Goal: Find specific page/section: Find specific page/section

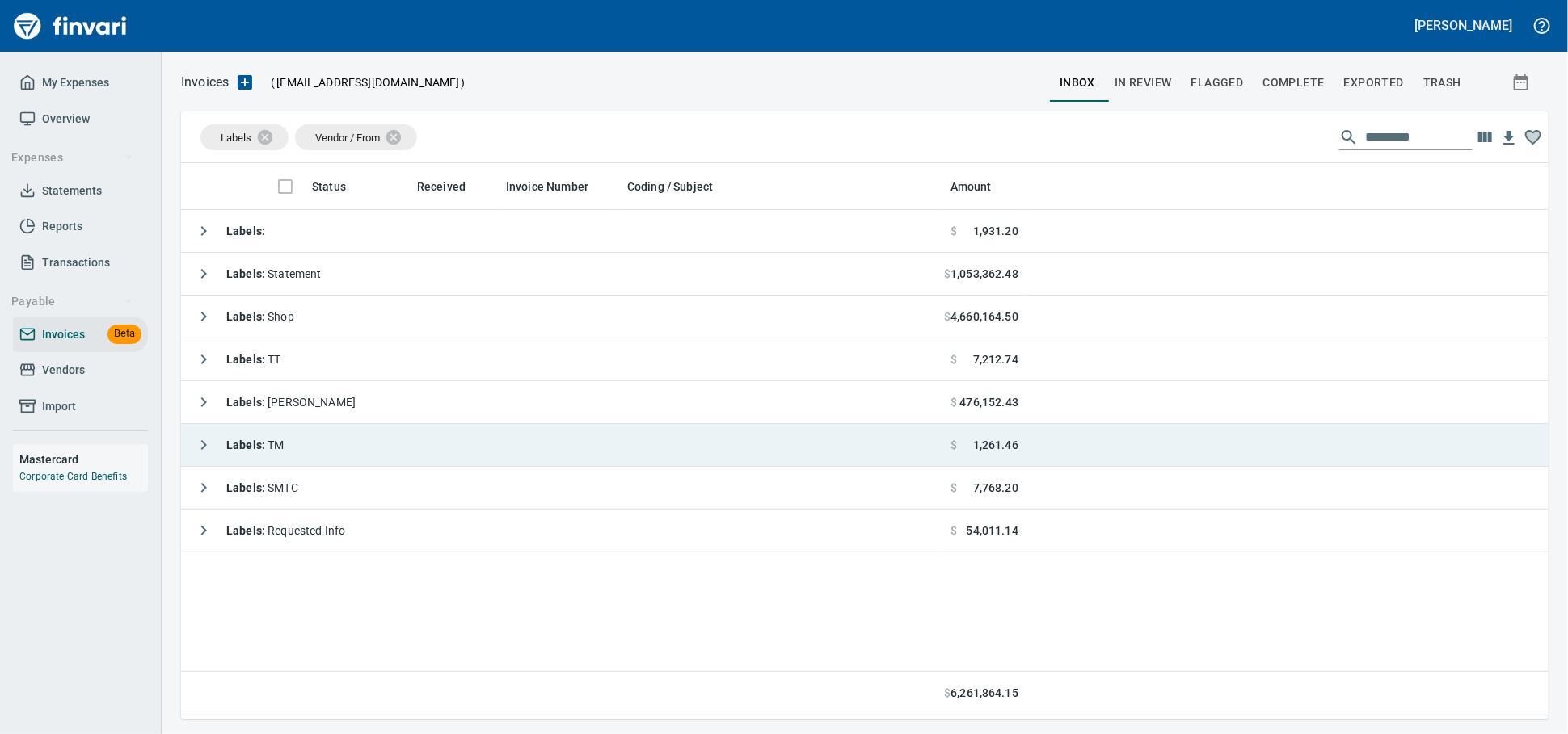
scroll to position [2, 2]
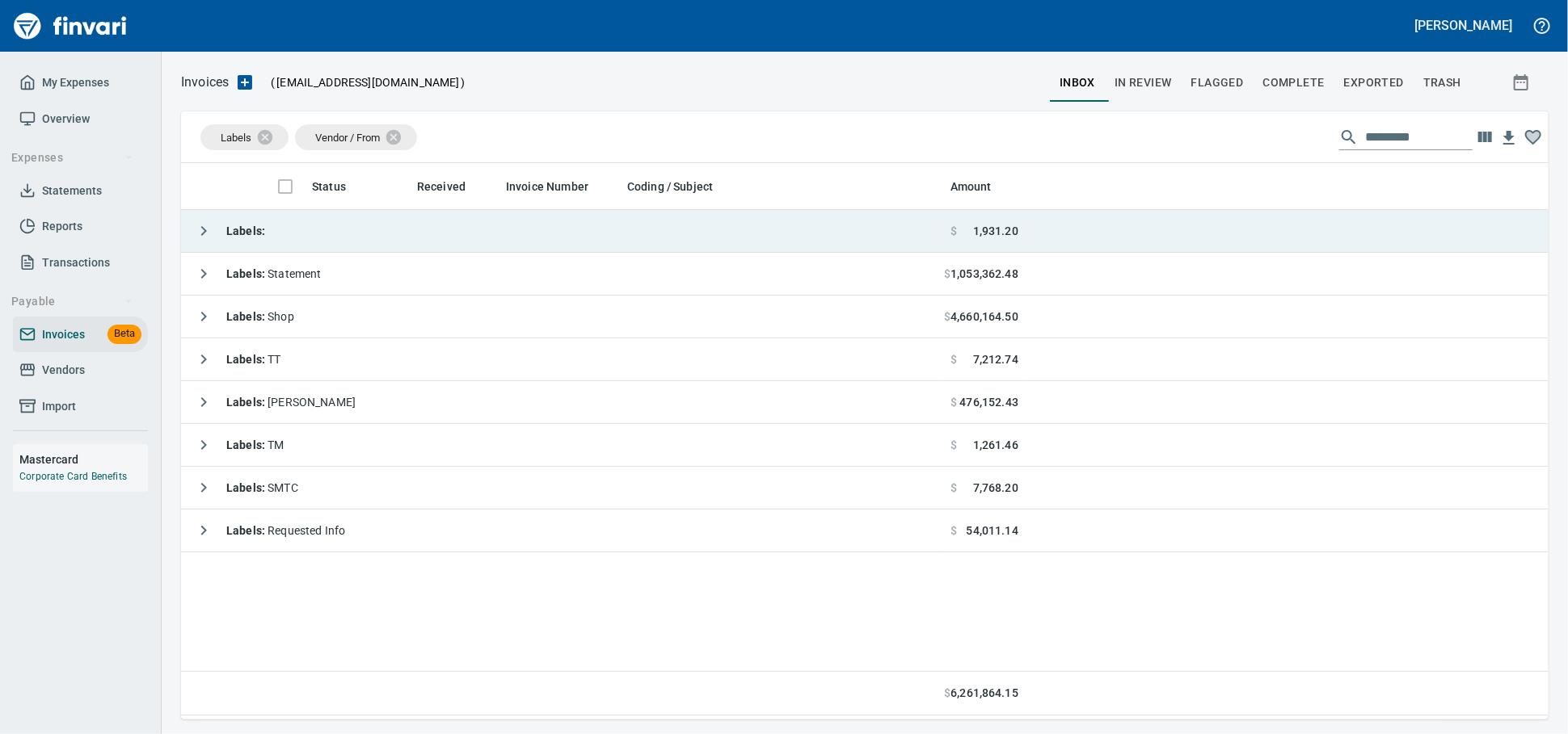
click at [334, 234] on td "Labels :" at bounding box center [563, 231] width 763 height 43
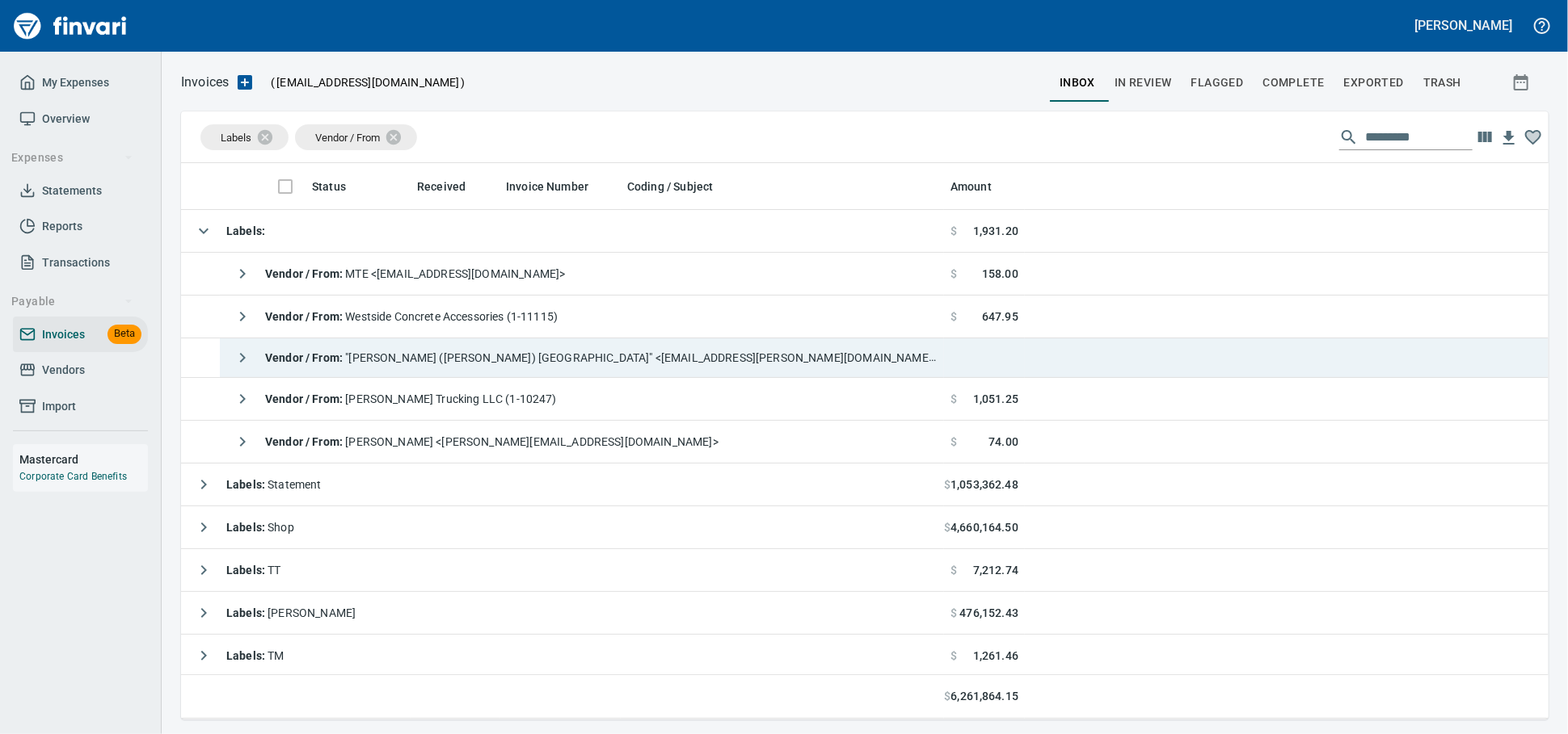
scroll to position [542, 1339]
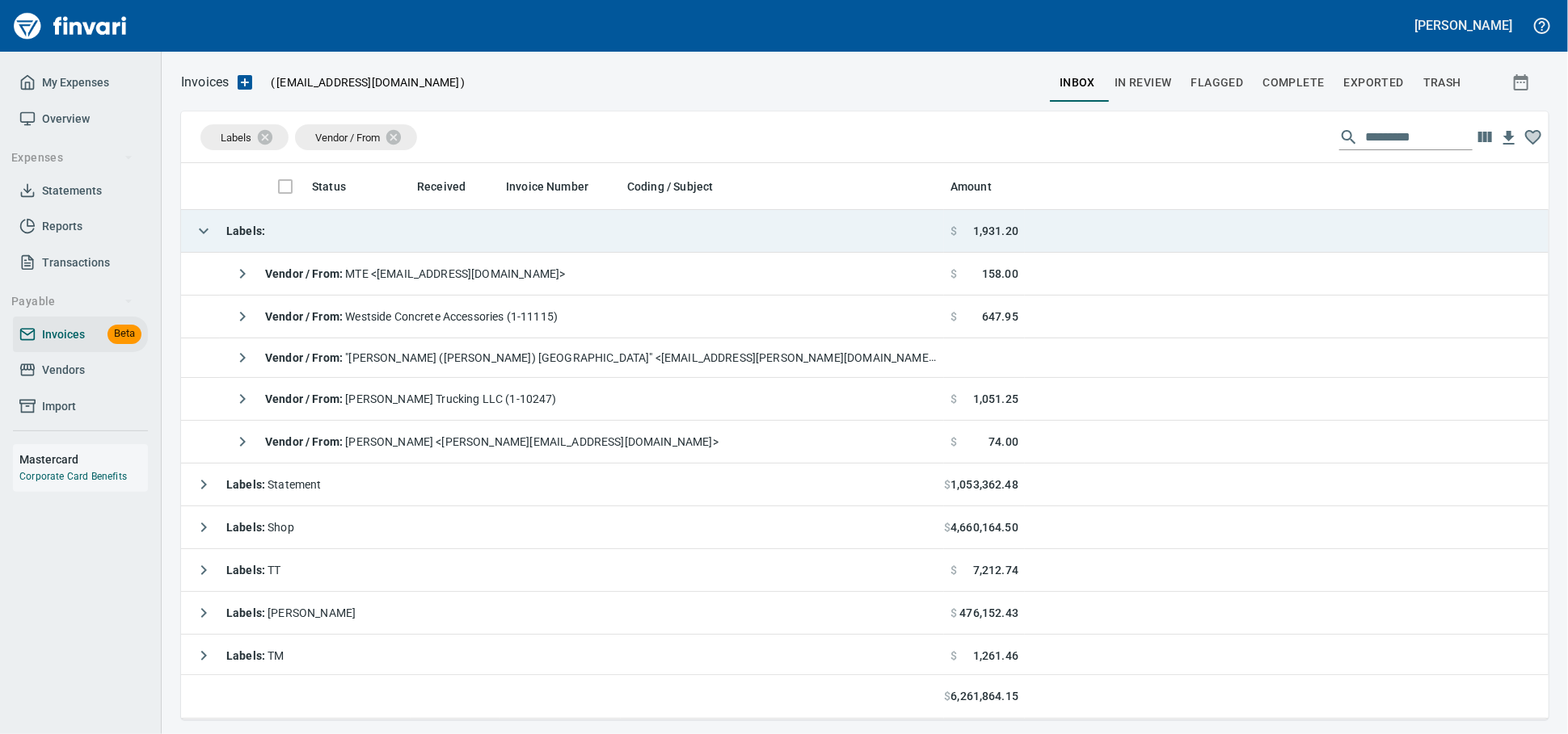
click at [339, 214] on td "Labels :" at bounding box center [563, 231] width 763 height 43
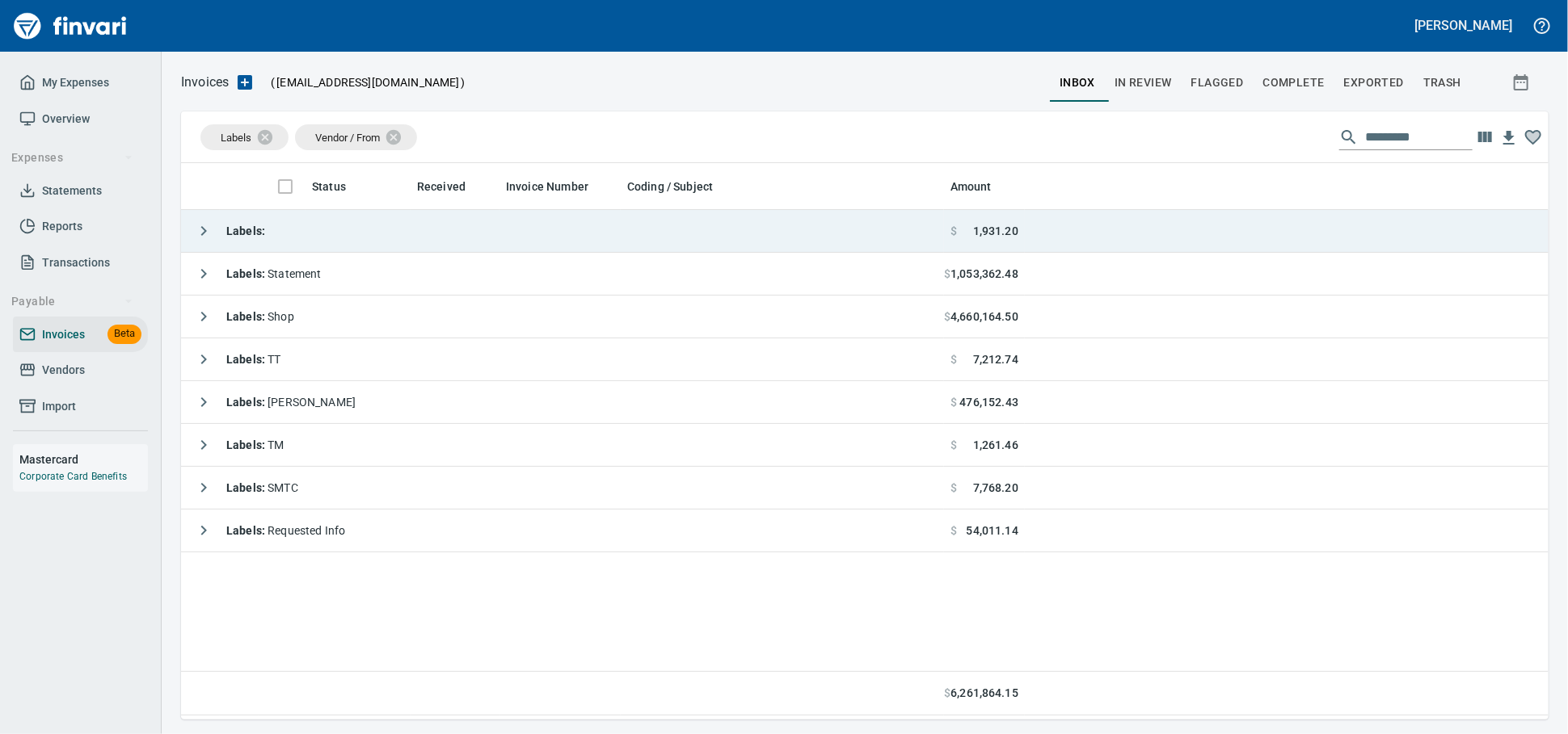
scroll to position [542, 1353]
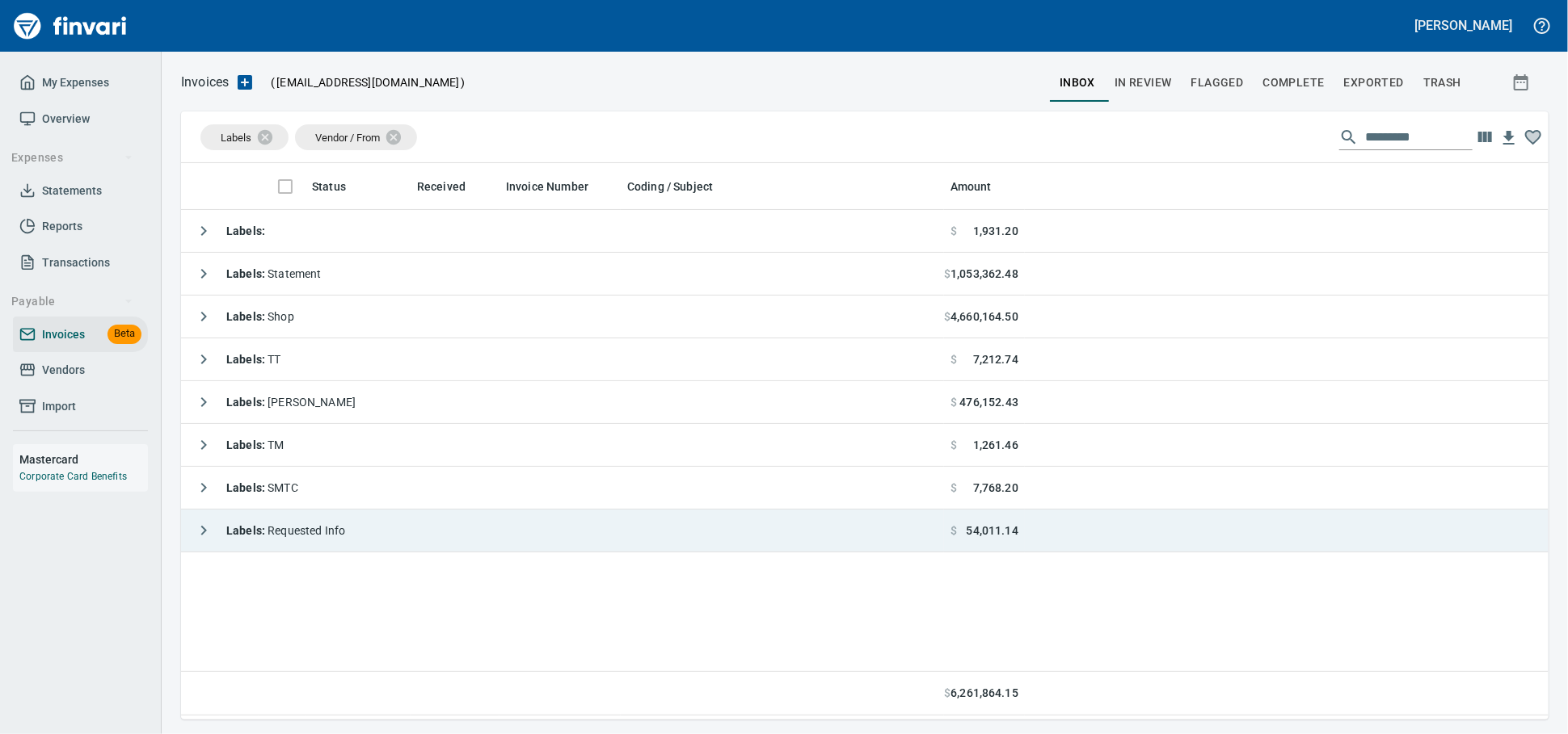
click at [321, 538] on span "Labels : Requested Info" at bounding box center [286, 530] width 119 height 12
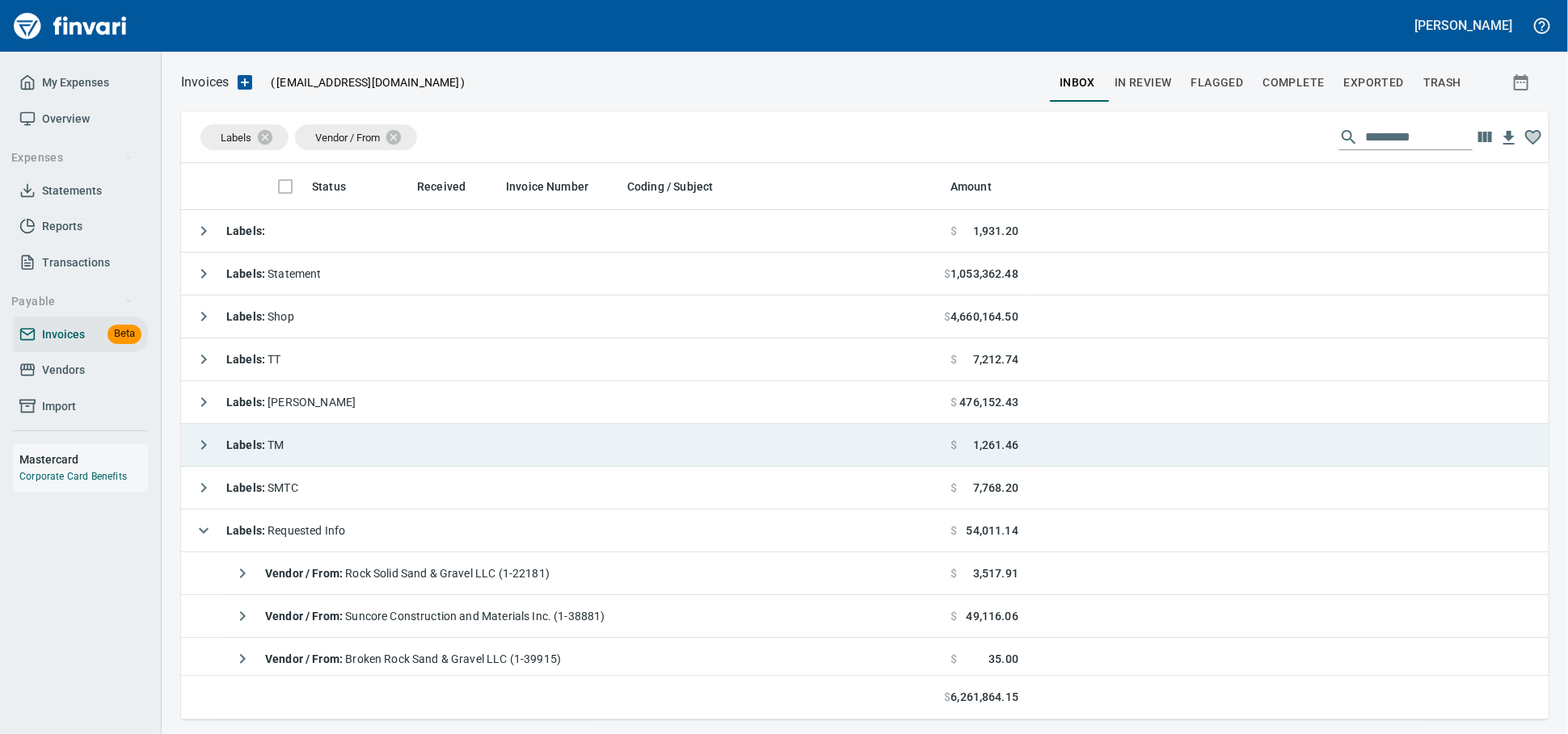
scroll to position [96, 0]
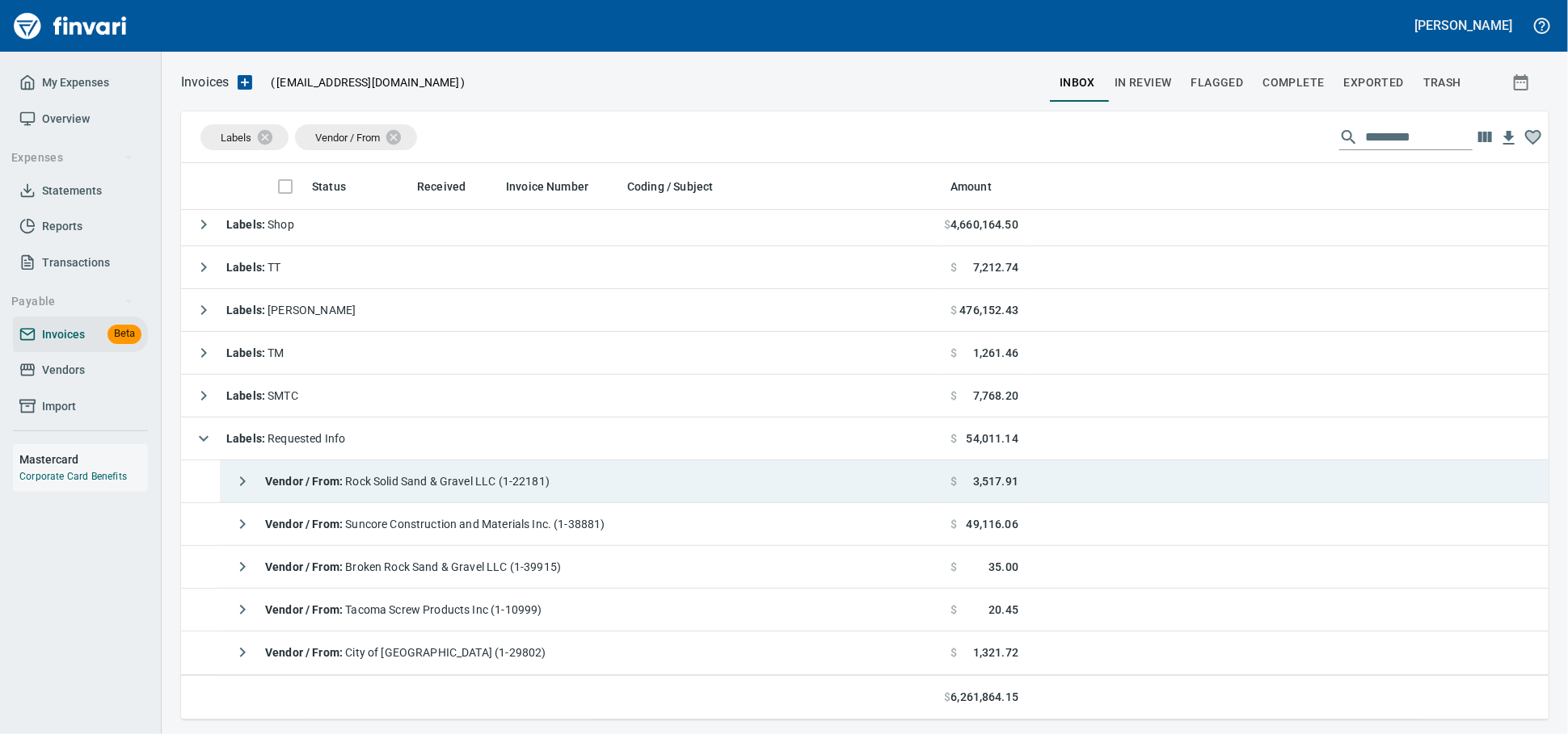
click at [549, 492] on div "Vendor / From : Rock Solid Sand & Gravel LLC (1-22181)" at bounding box center [387, 482] width 323 height 33
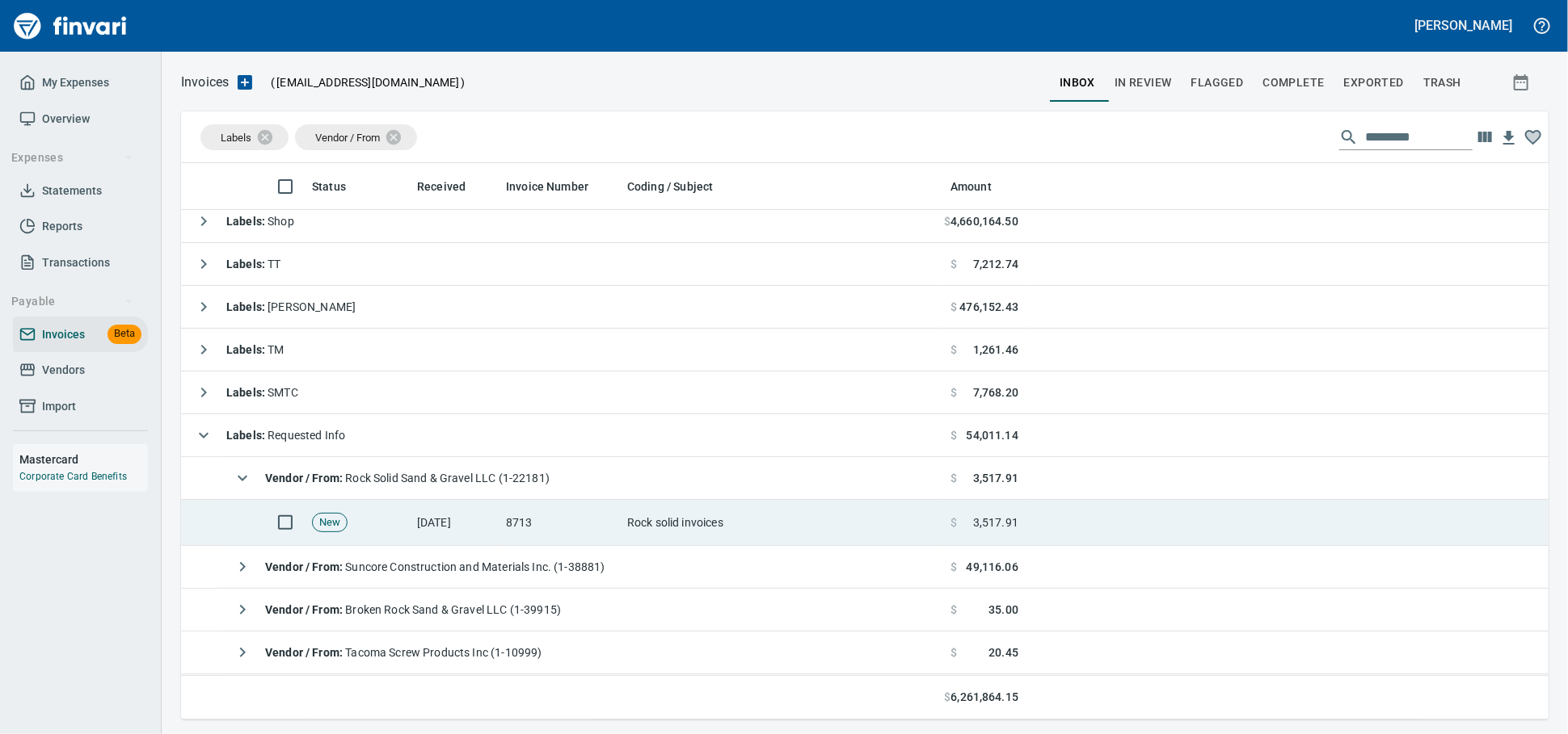
drag, startPoint x: 680, startPoint y: 526, endPoint x: 815, endPoint y: 507, distance: 136.3
click at [679, 526] on td "Rock solid invoices" at bounding box center [782, 523] width 323 height 46
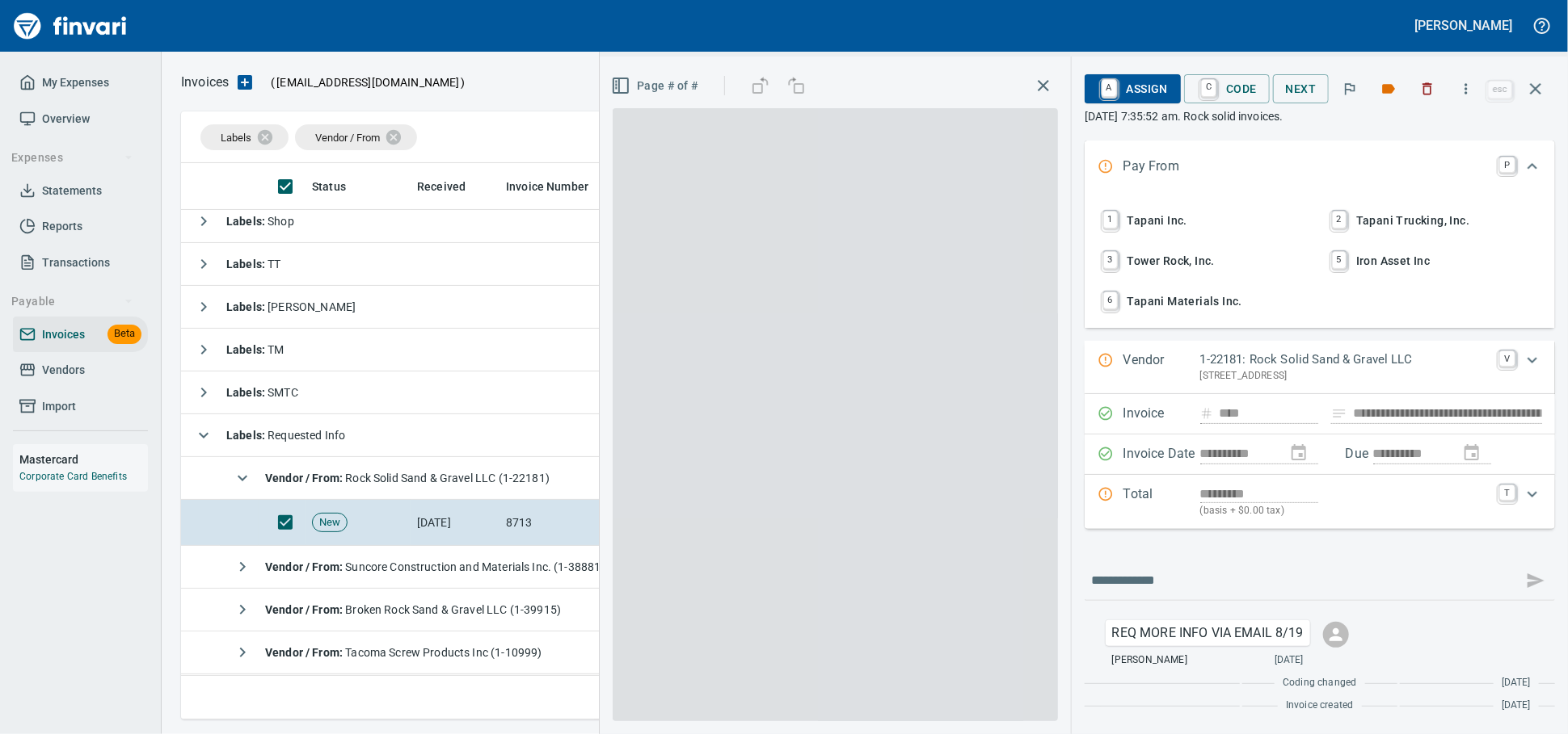
scroll to position [542, 1338]
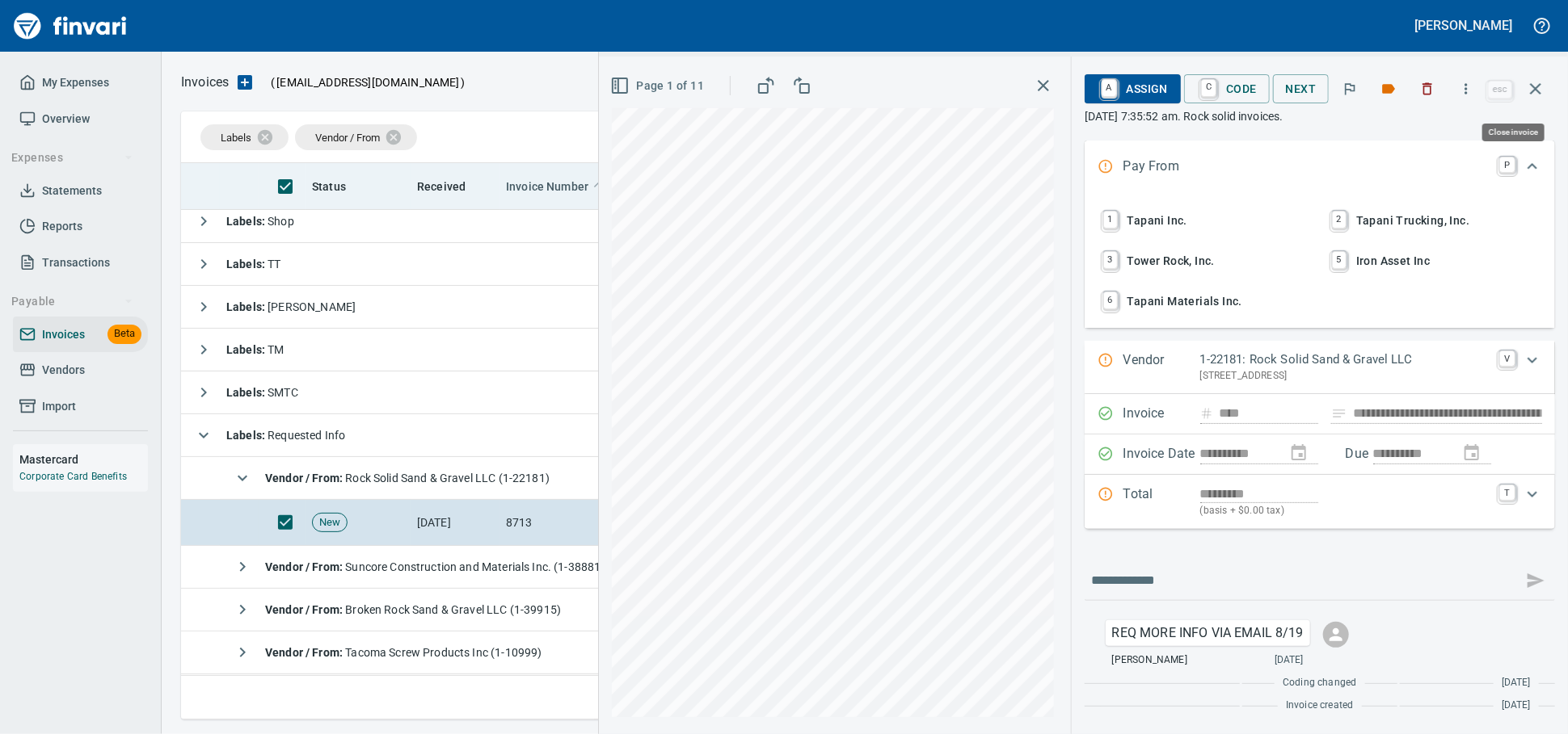
click at [1532, 95] on icon "button" at bounding box center [1535, 89] width 19 height 19
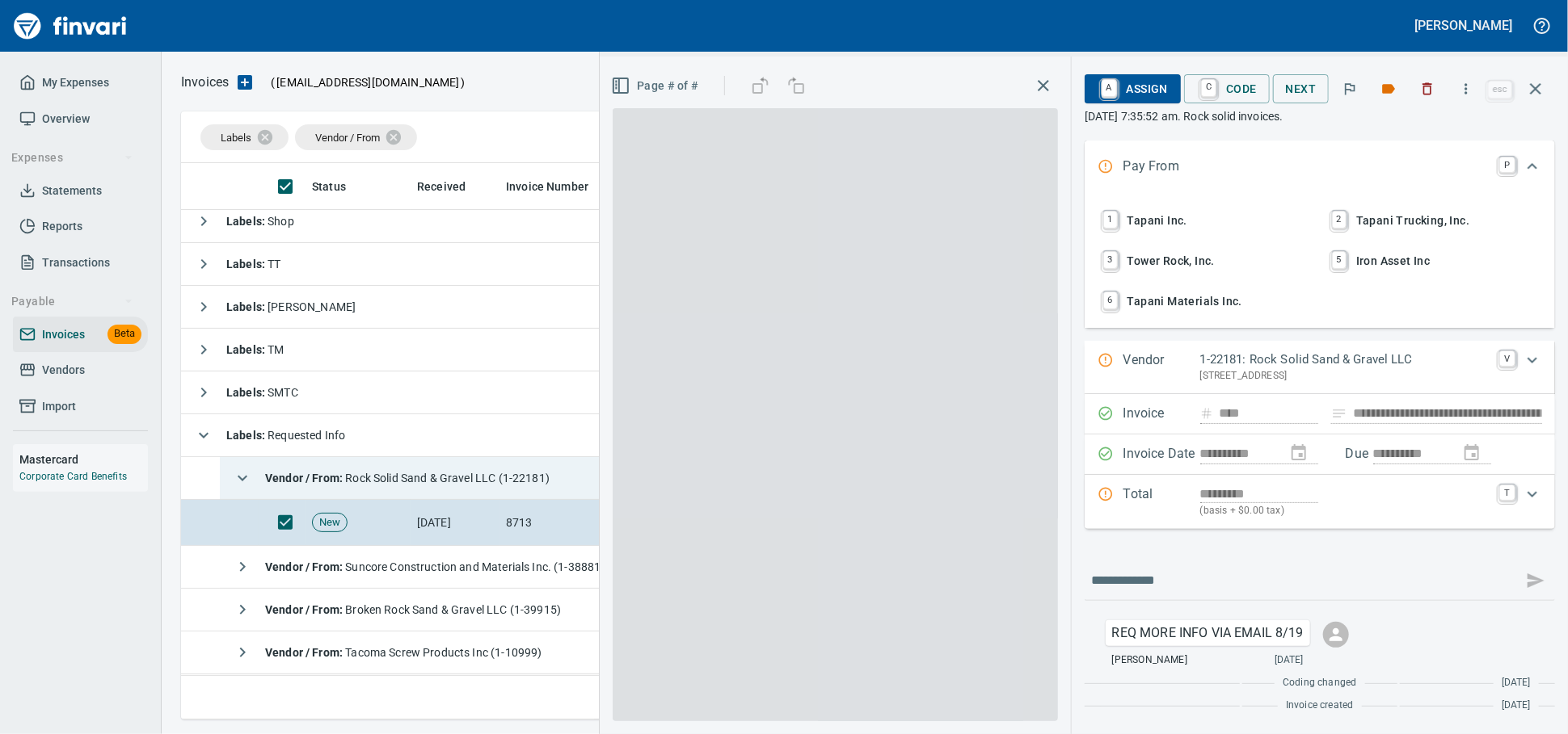
scroll to position [542, 1338]
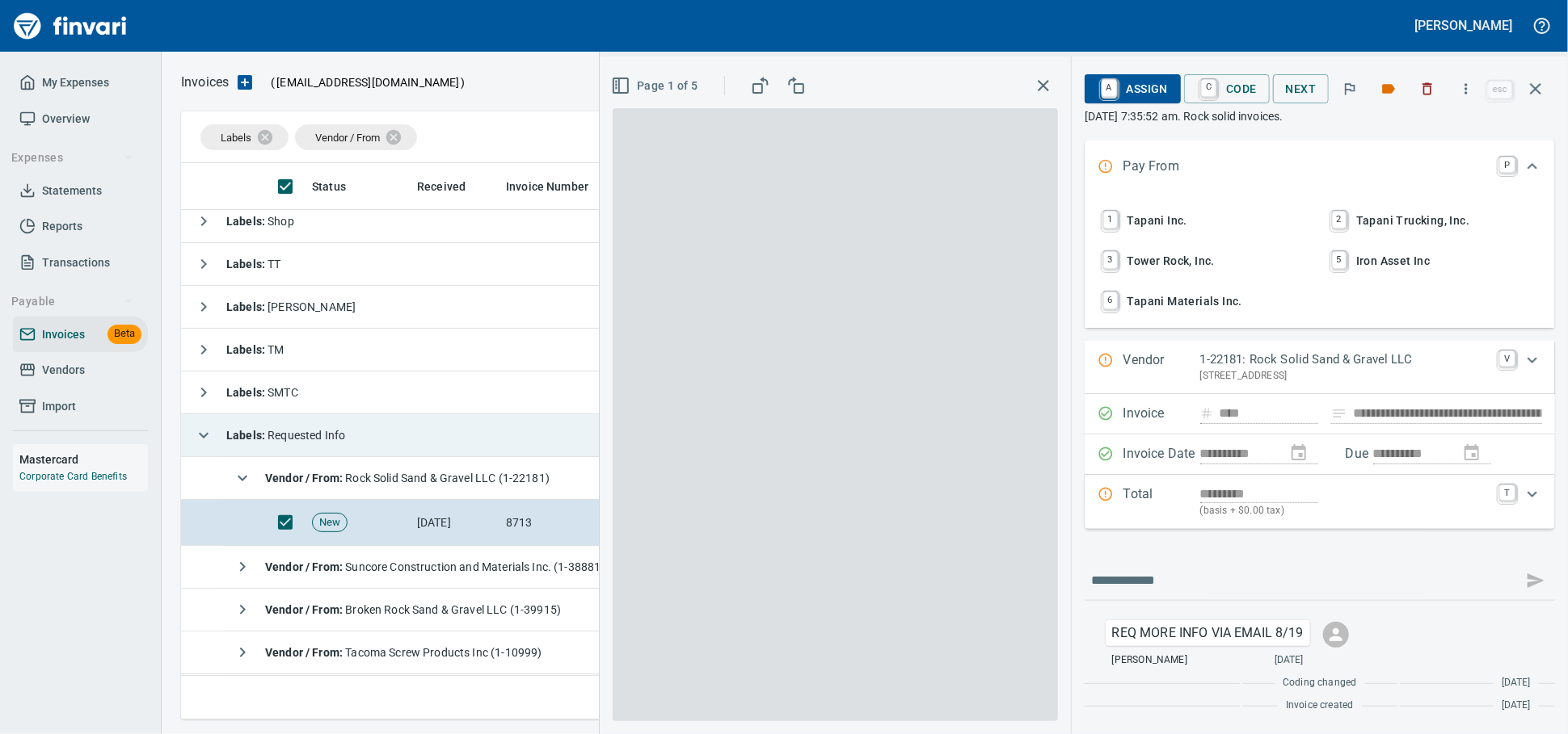
click at [303, 485] on strong "Vendor / From :" at bounding box center [305, 477] width 80 height 12
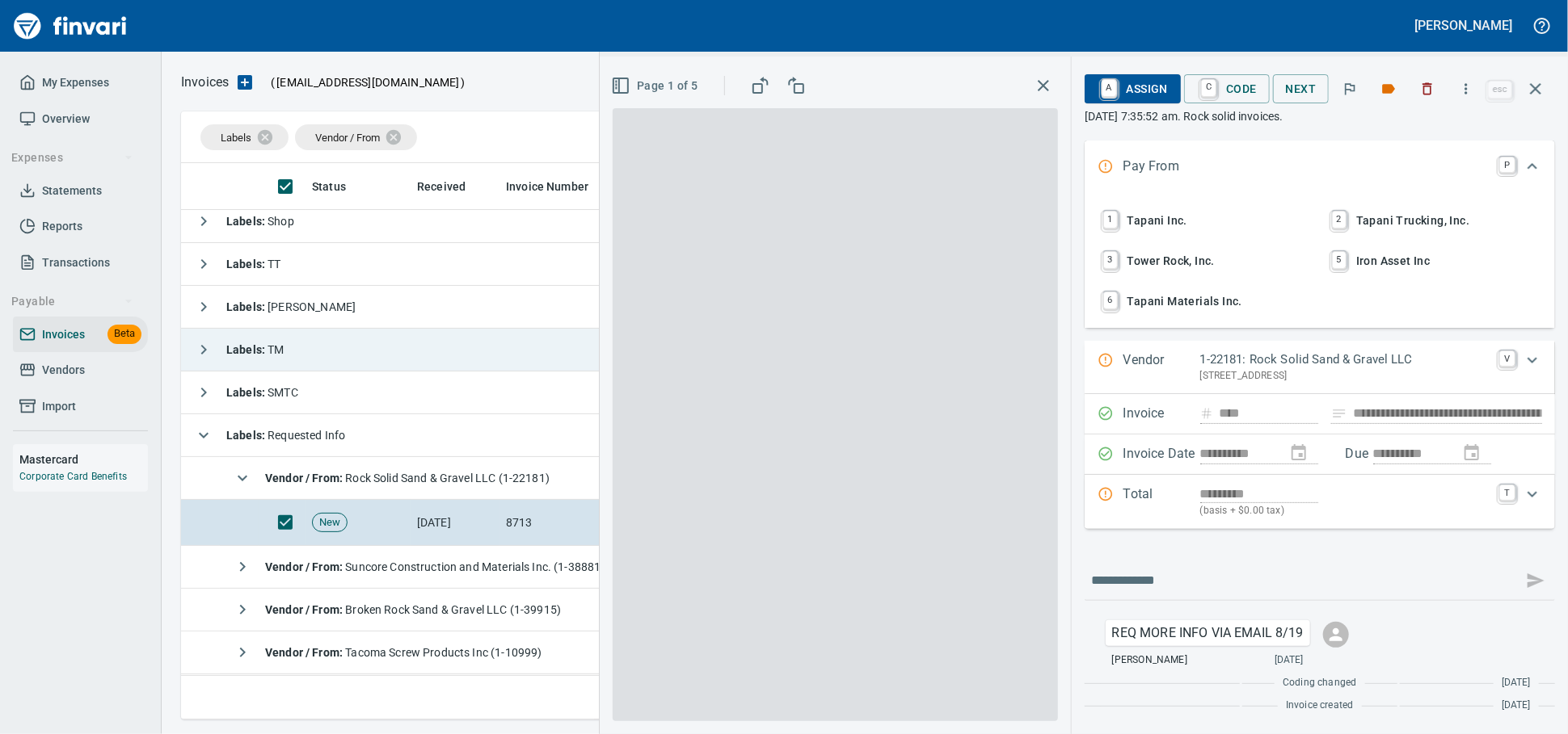
click at [367, 436] on td "Labels : Requested Info" at bounding box center [563, 436] width 763 height 43
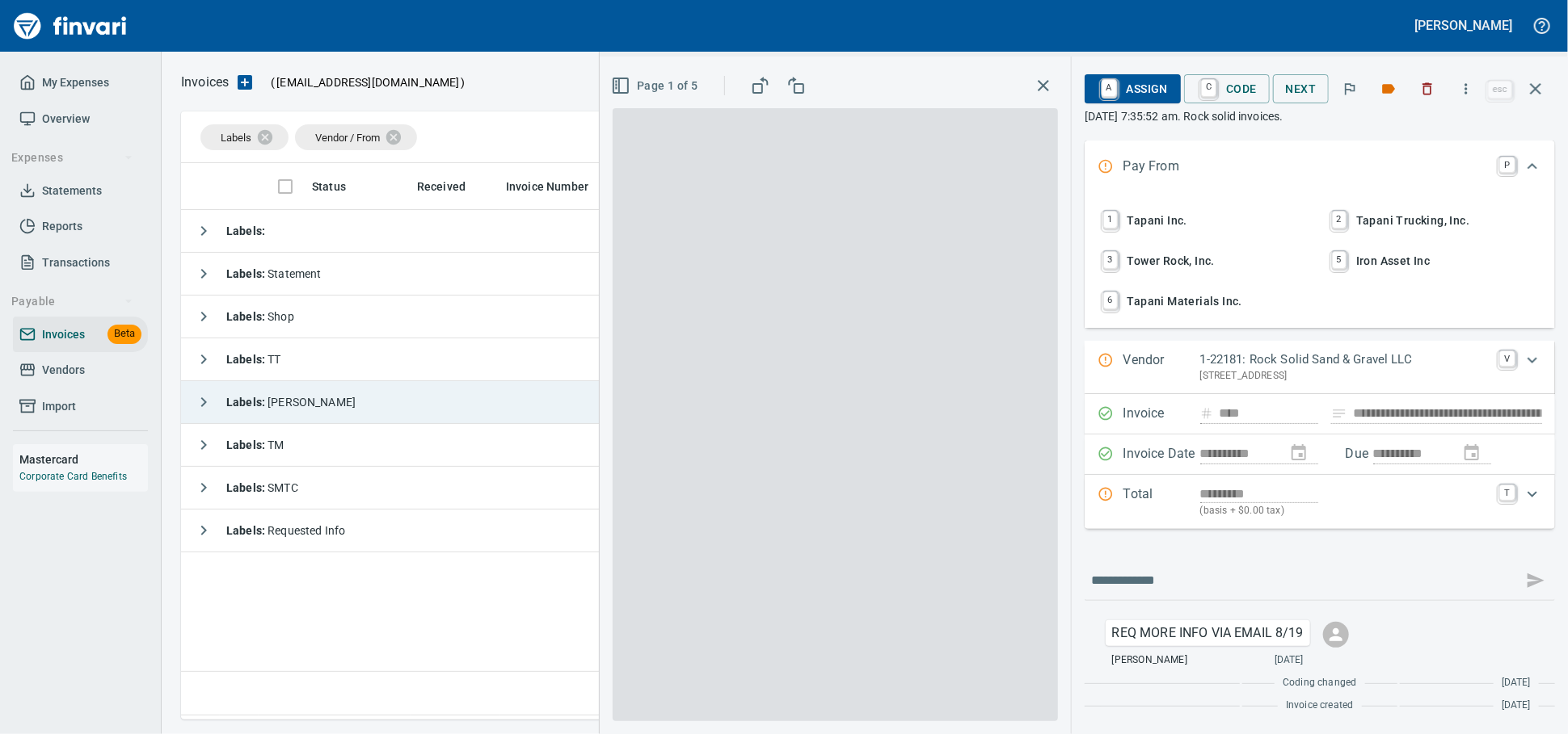
scroll to position [2, 2]
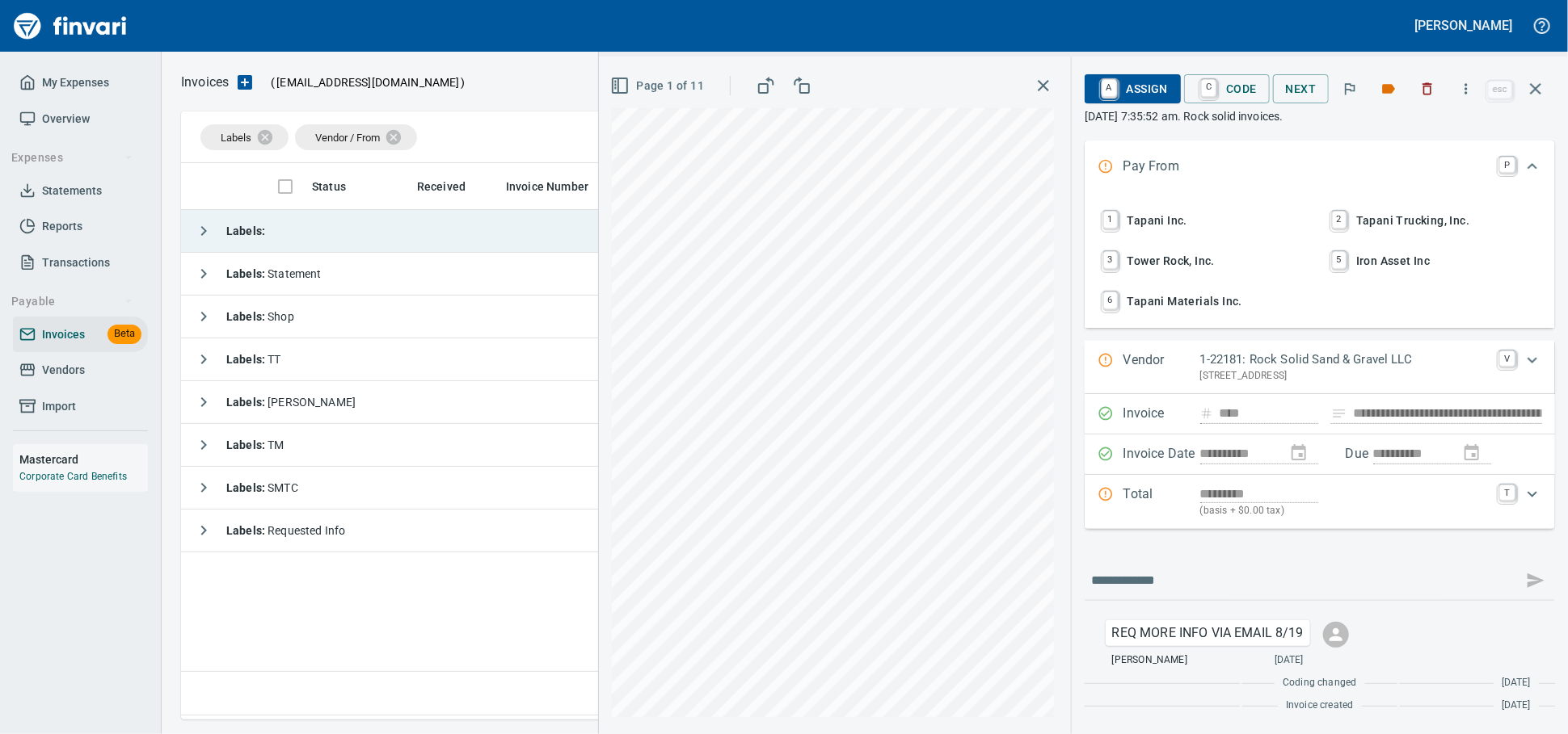
click at [246, 238] on strong "Labels :" at bounding box center [245, 230] width 38 height 12
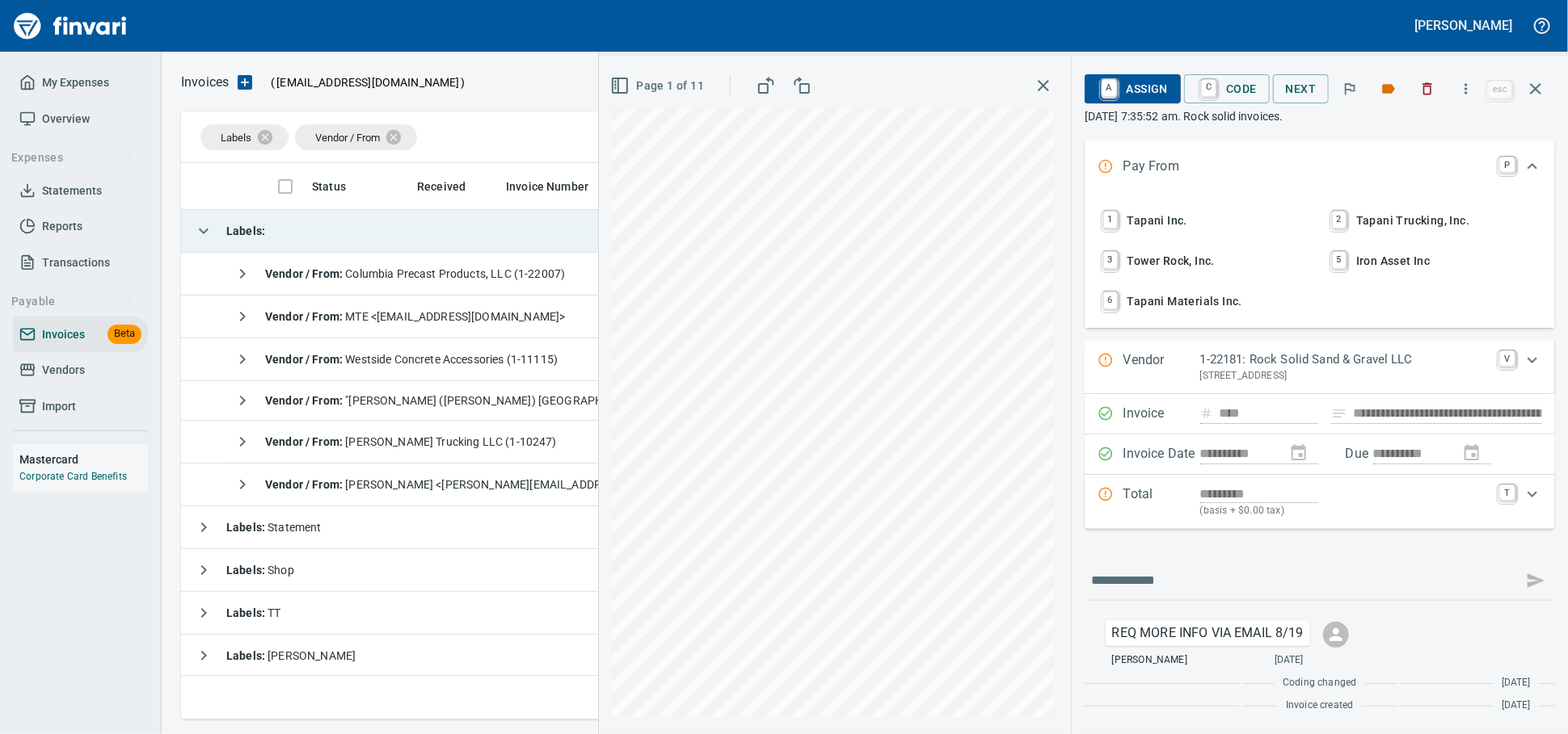
click at [306, 230] on td "Labels :" at bounding box center [563, 231] width 763 height 43
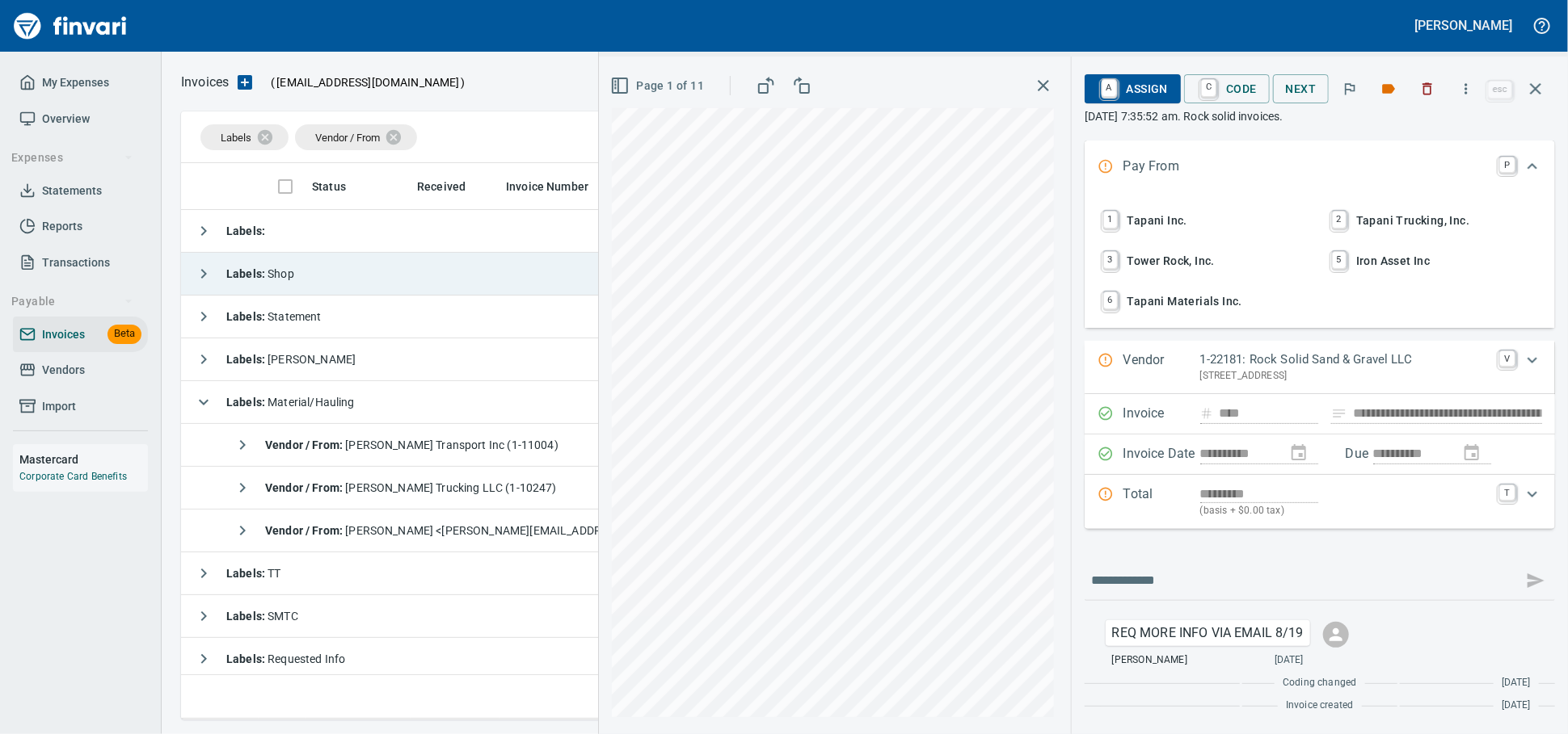
click at [1551, 90] on button "button" at bounding box center [1535, 89] width 38 height 38
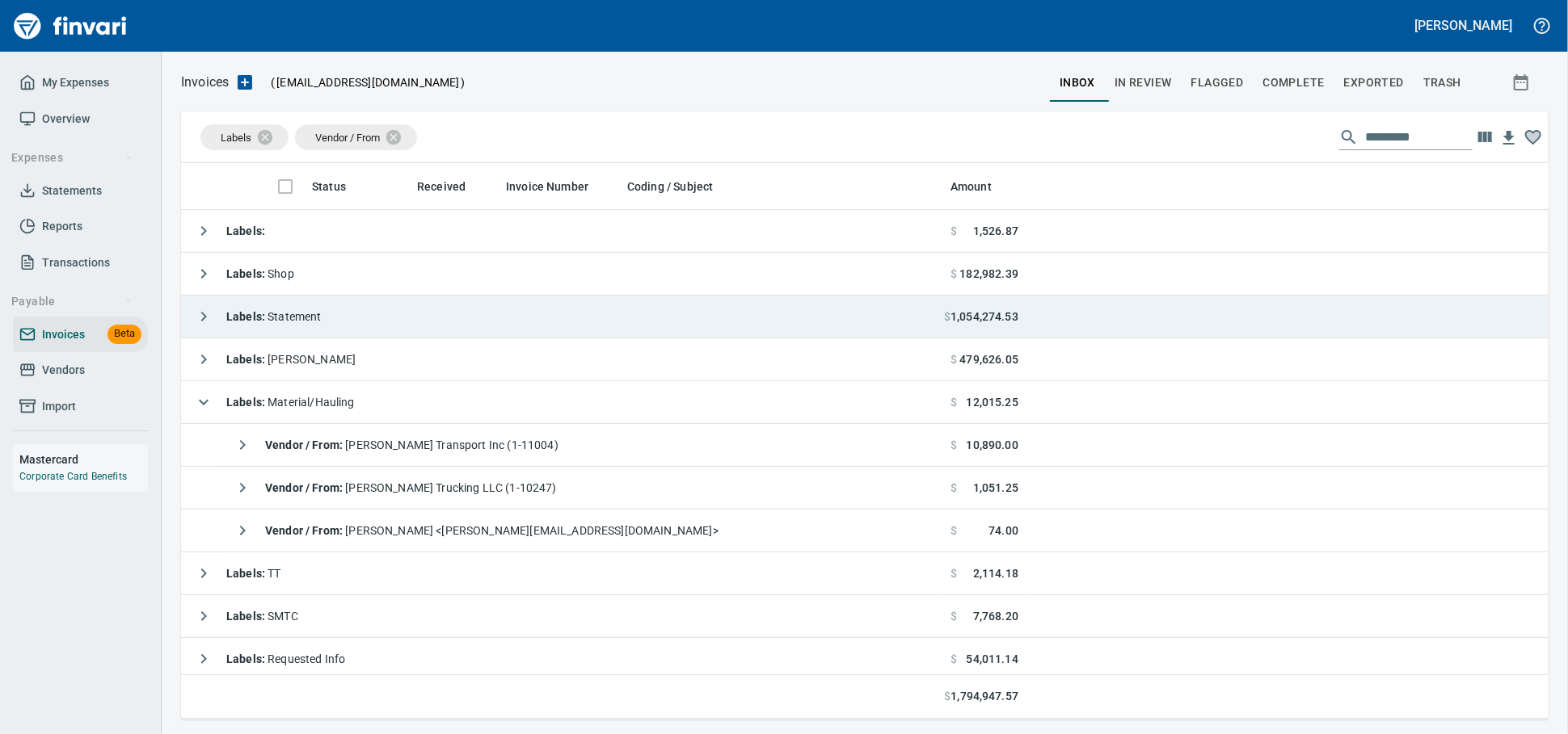
scroll to position [542, 1338]
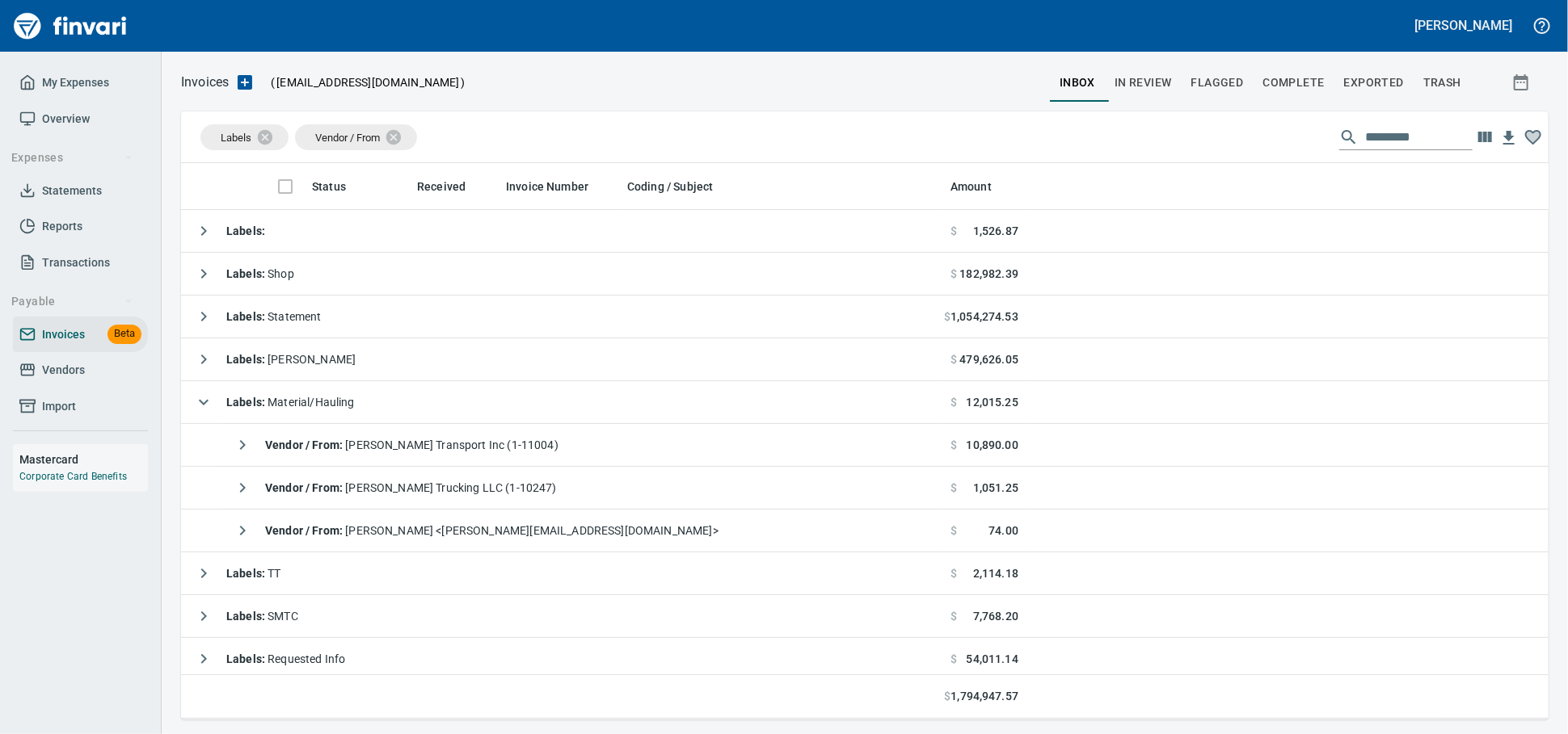
click at [92, 389] on link "Vendors" at bounding box center [80, 371] width 135 height 36
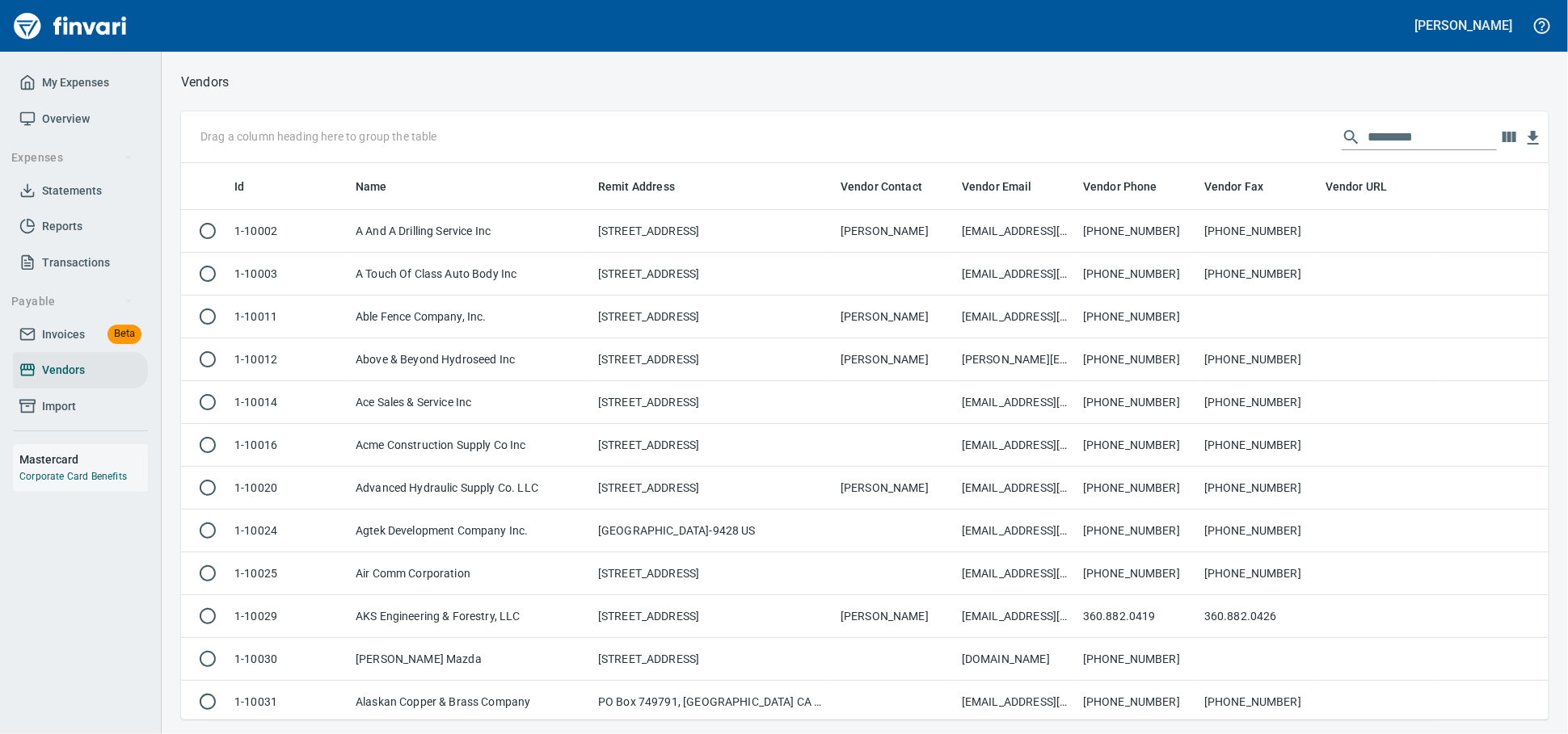
scroll to position [542, 1339]
click at [1379, 142] on input "text" at bounding box center [1432, 137] width 129 height 26
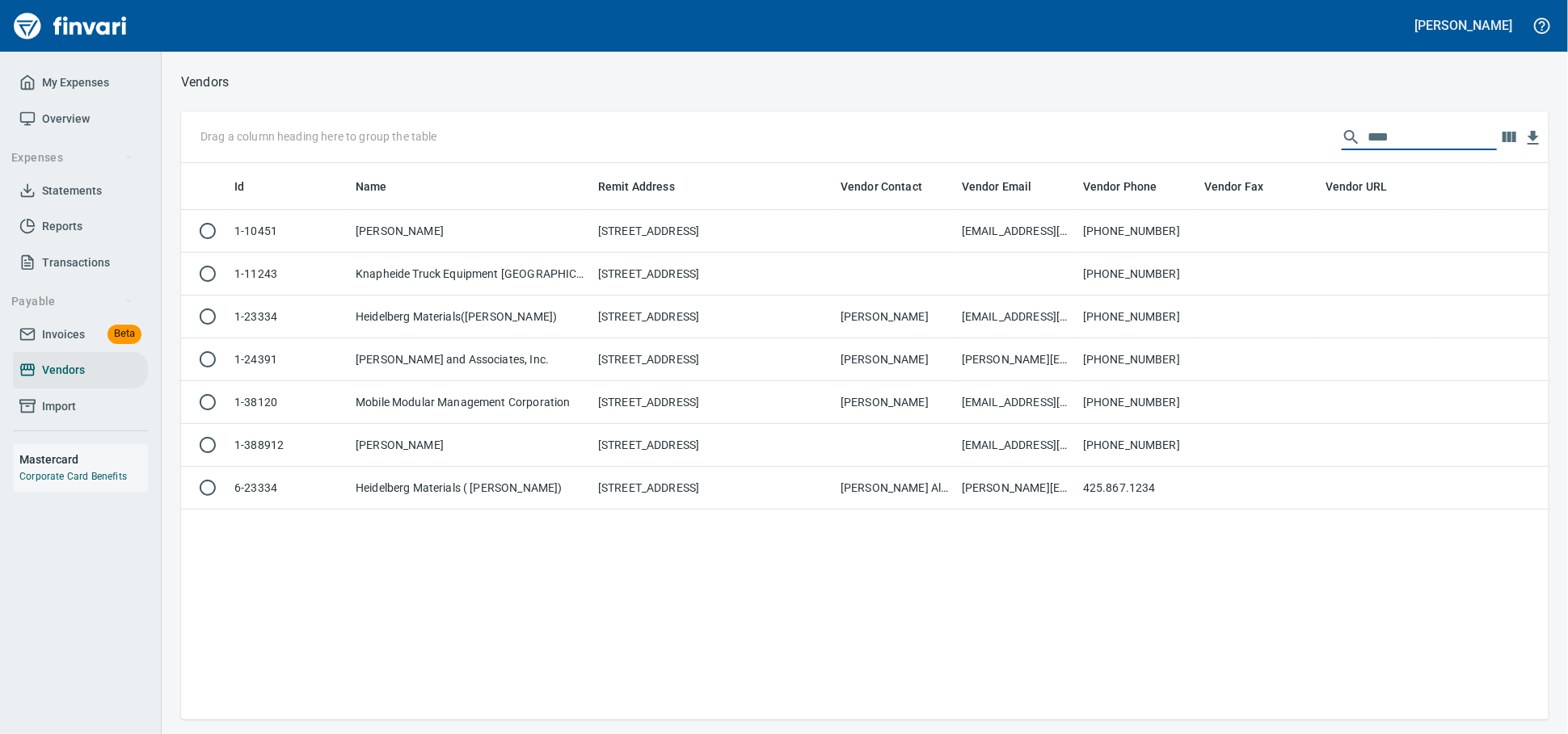
scroll to position [542, 1353]
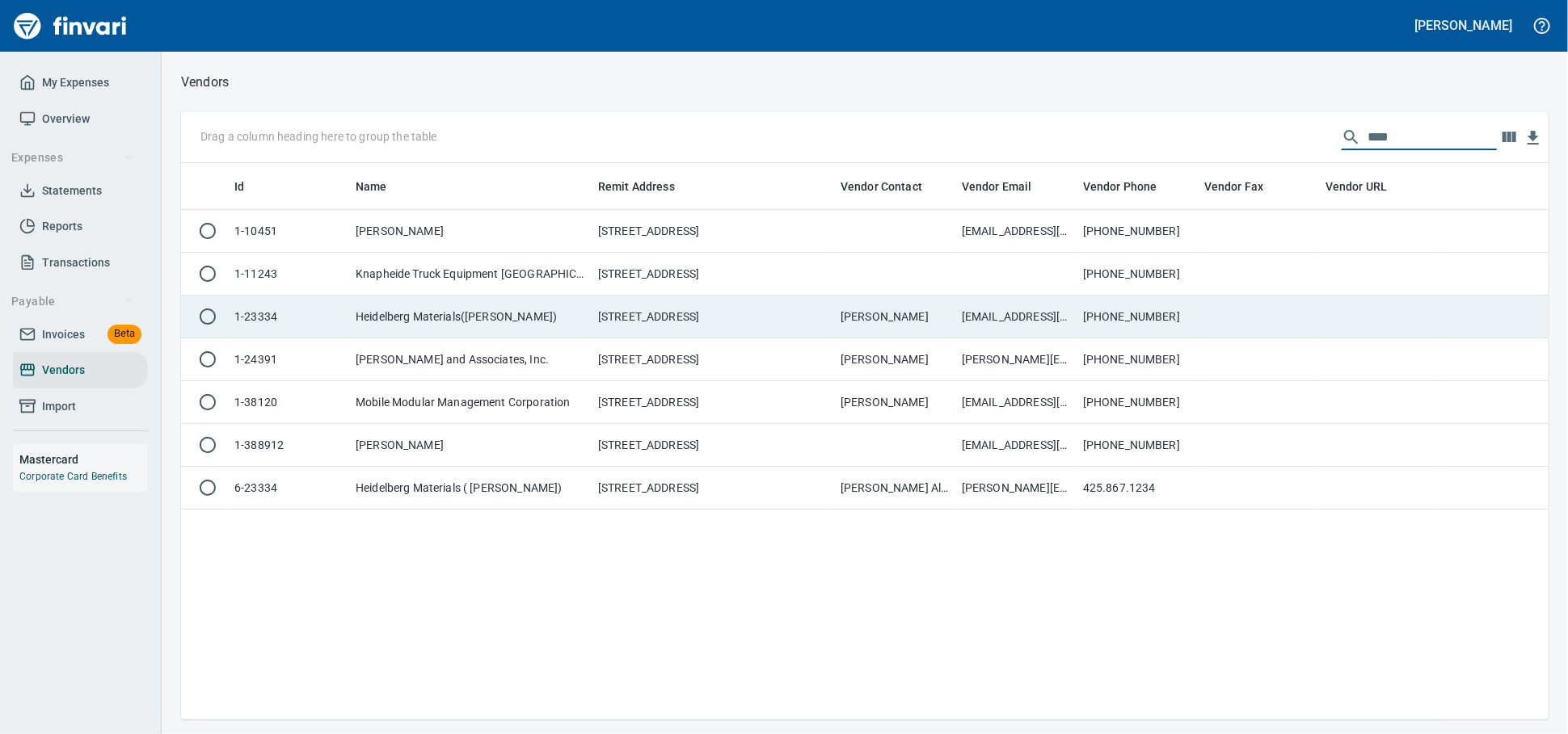
type input "****"
click at [701, 338] on td "[STREET_ADDRESS]" at bounding box center [712, 317] width 242 height 43
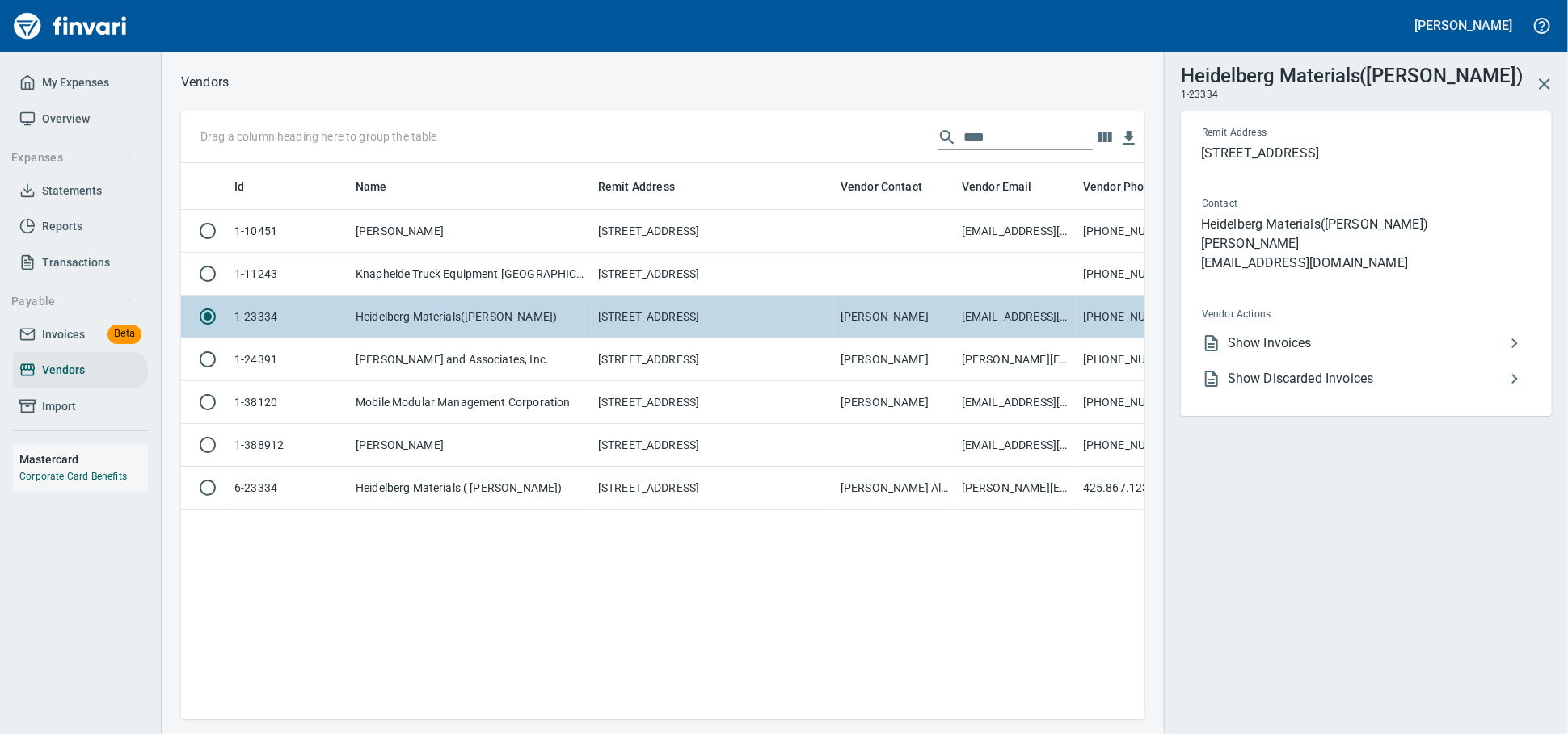
scroll to position [528, 949]
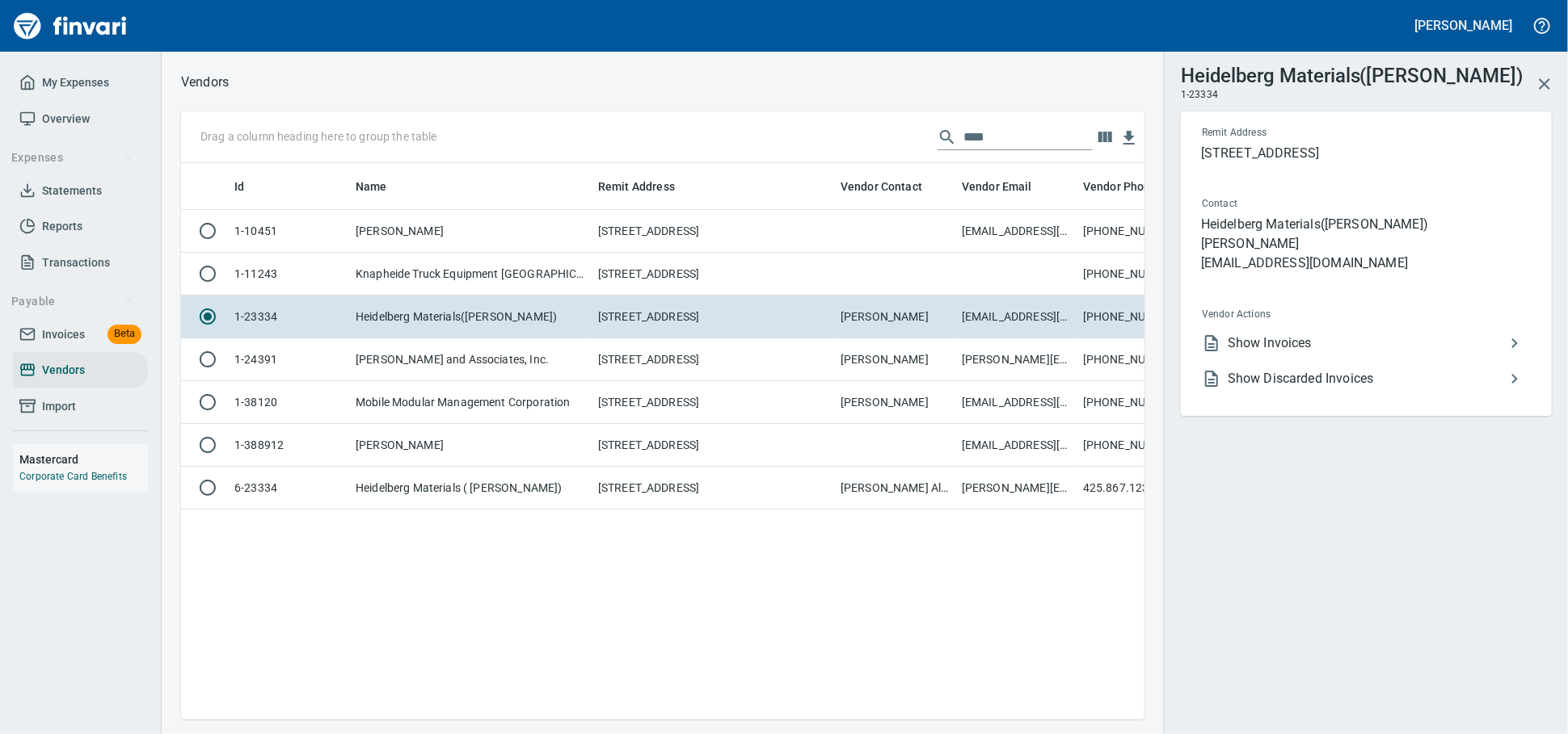
click at [1296, 389] on span "Show Discarded Invoices" at bounding box center [1366, 378] width 277 height 19
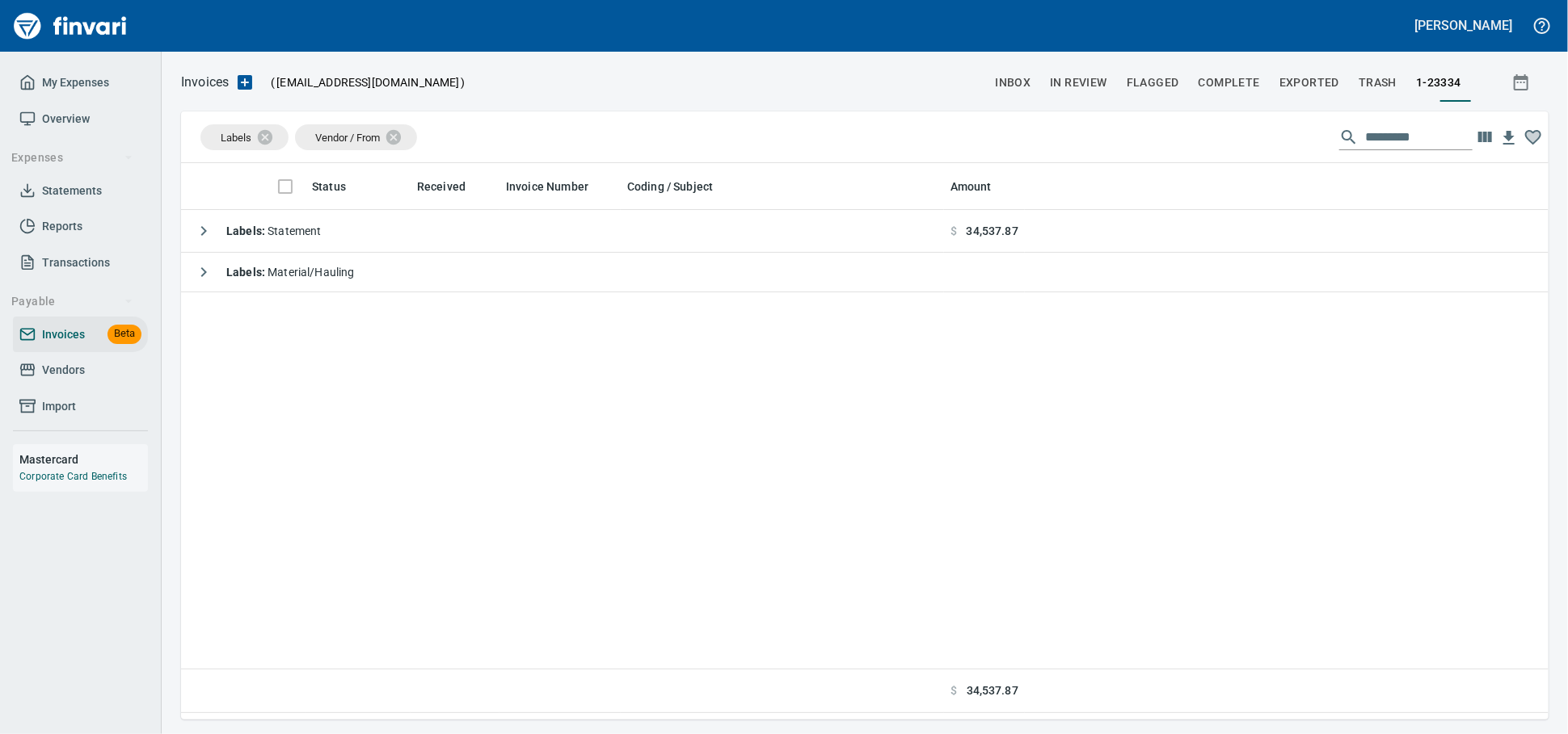
scroll to position [542, 1353]
click at [80, 374] on link "Vendors" at bounding box center [80, 371] width 135 height 36
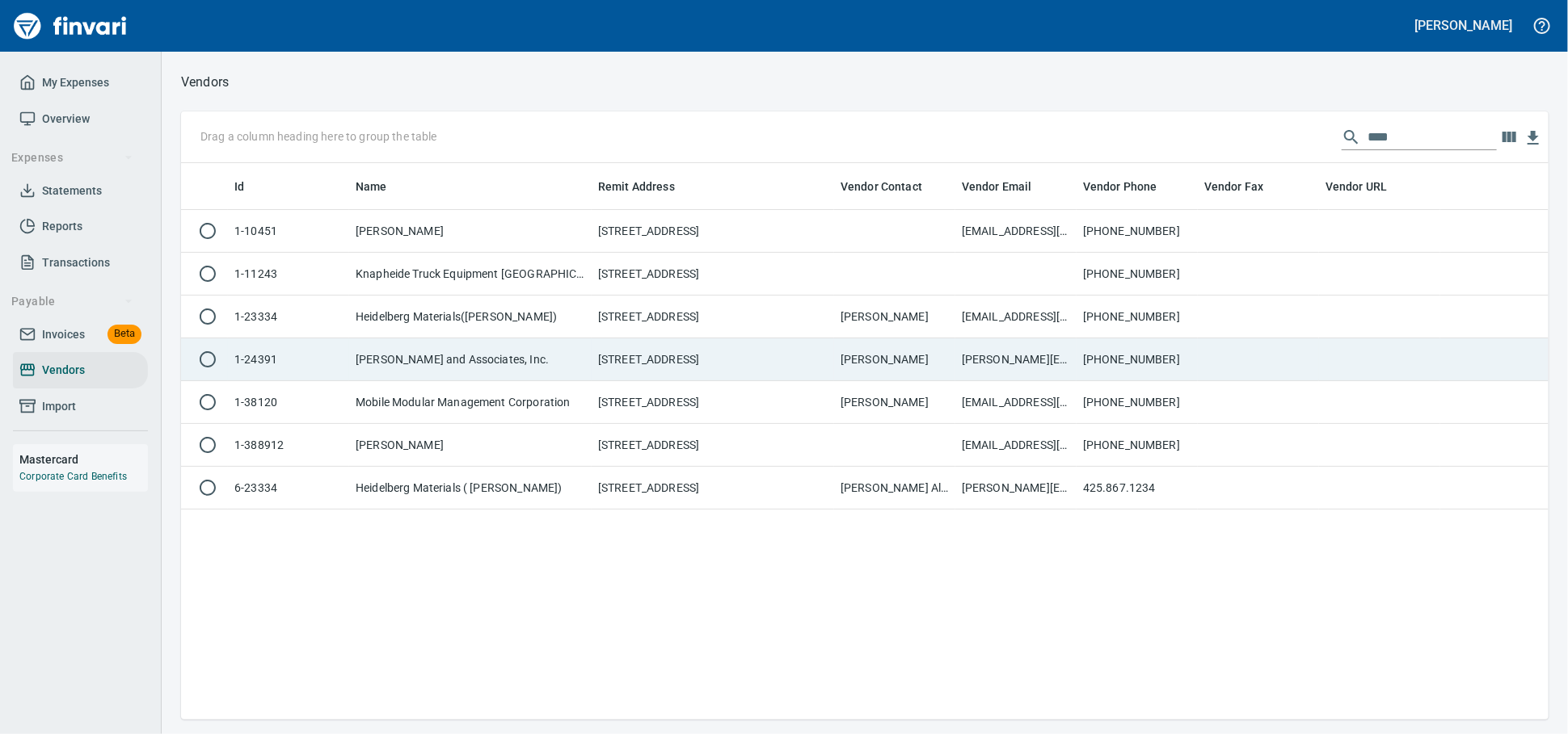
scroll to position [542, 1353]
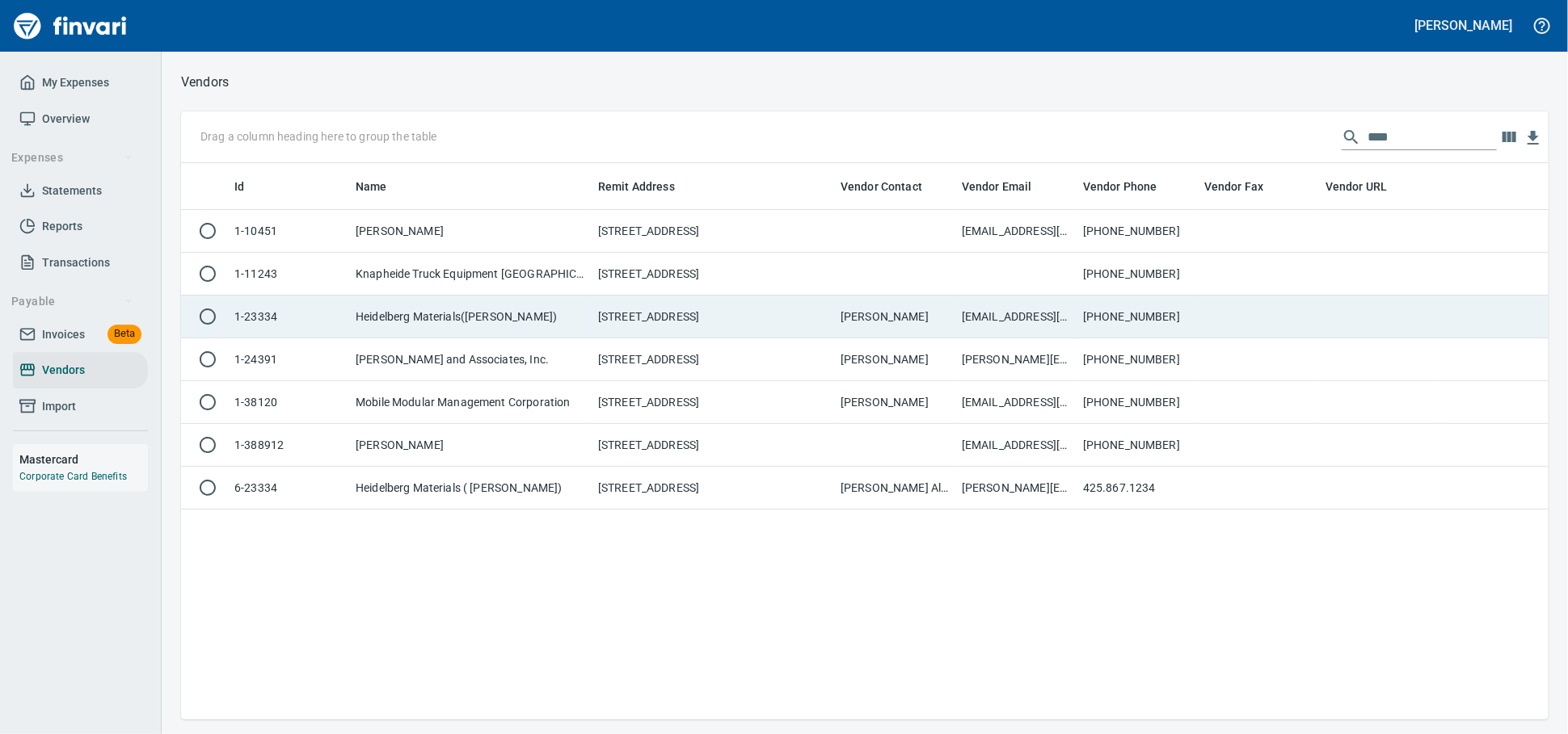
click at [472, 319] on td "Heidelberg Materials([PERSON_NAME])" at bounding box center [470, 317] width 242 height 43
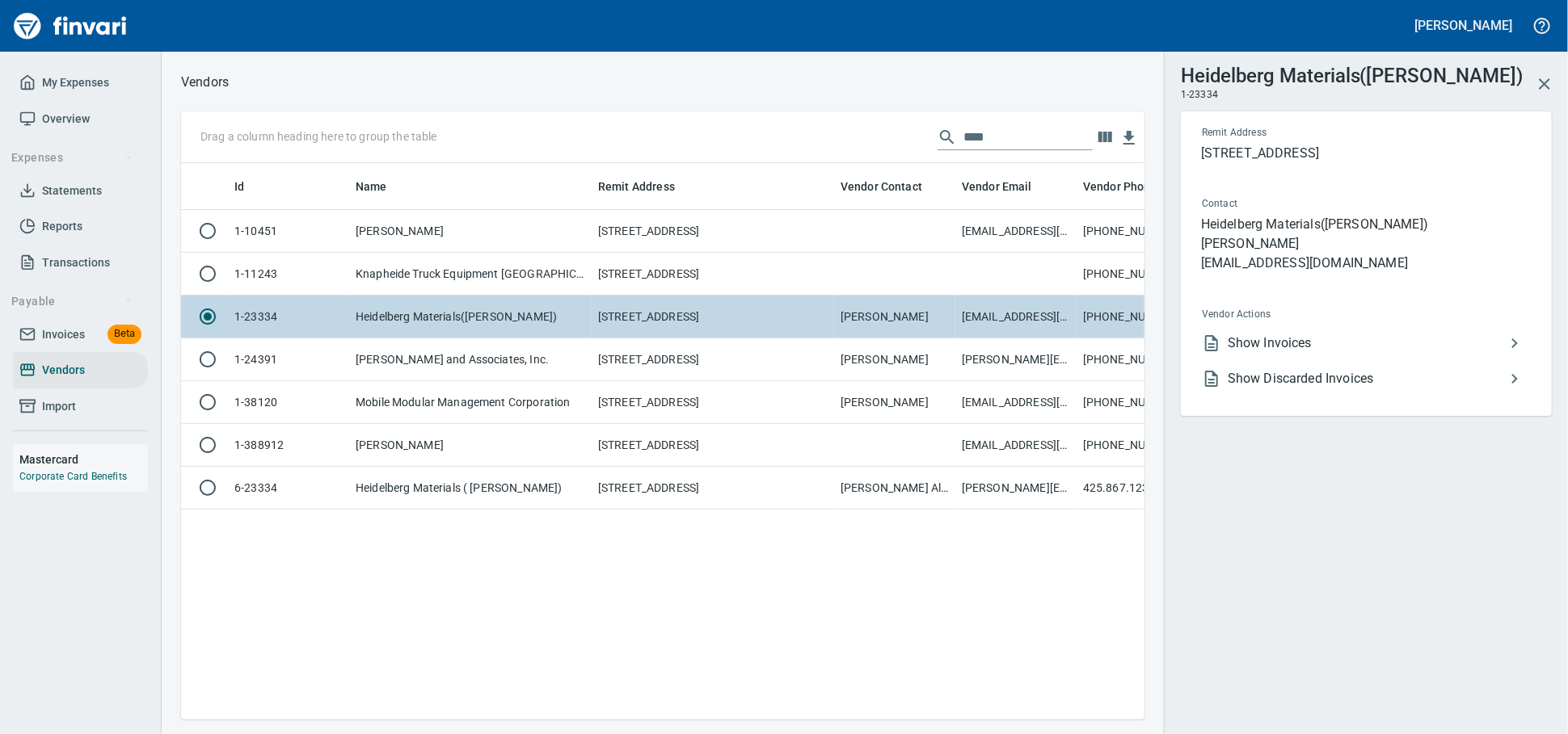
scroll to position [528, 949]
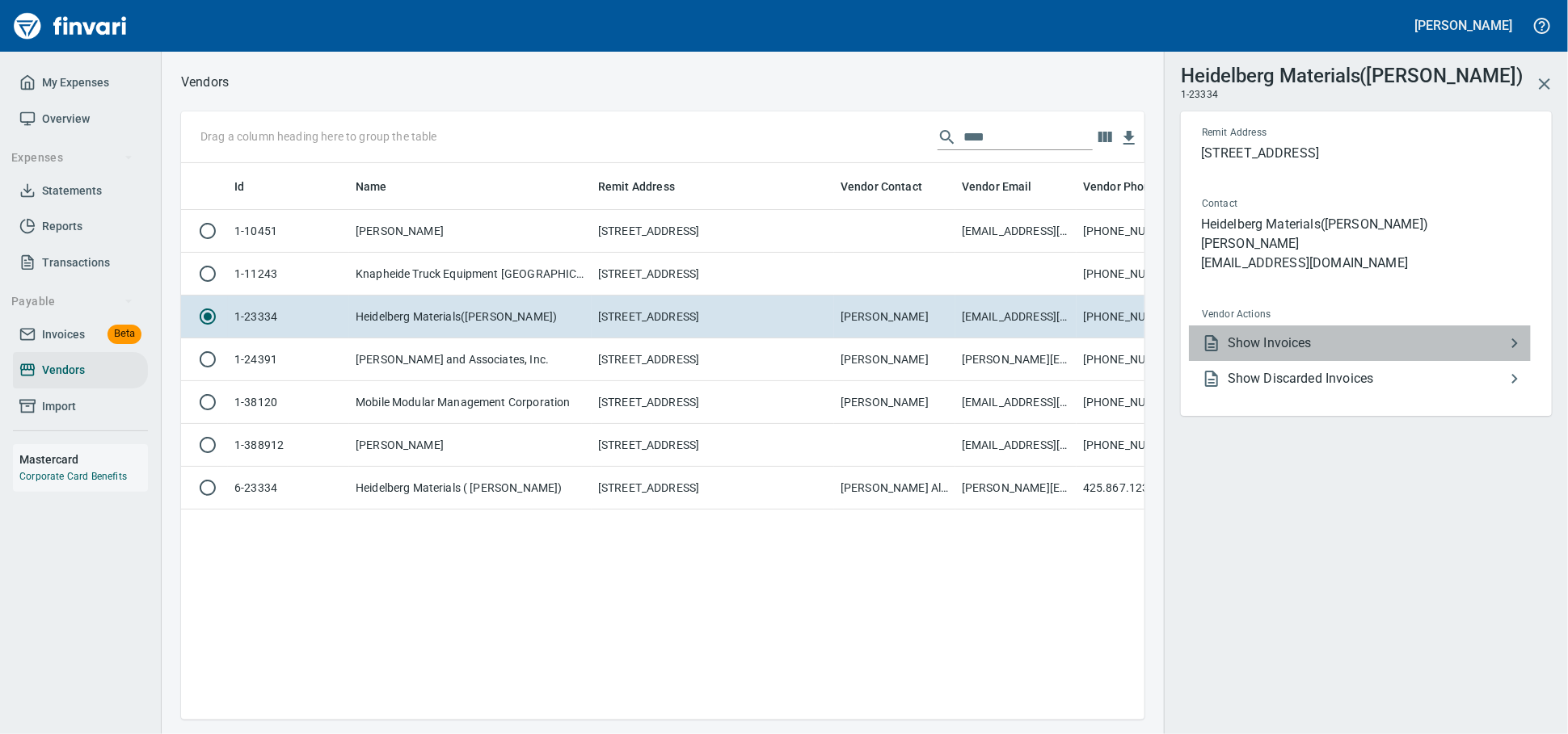
click at [1258, 353] on span "Show Invoices" at bounding box center [1366, 343] width 277 height 19
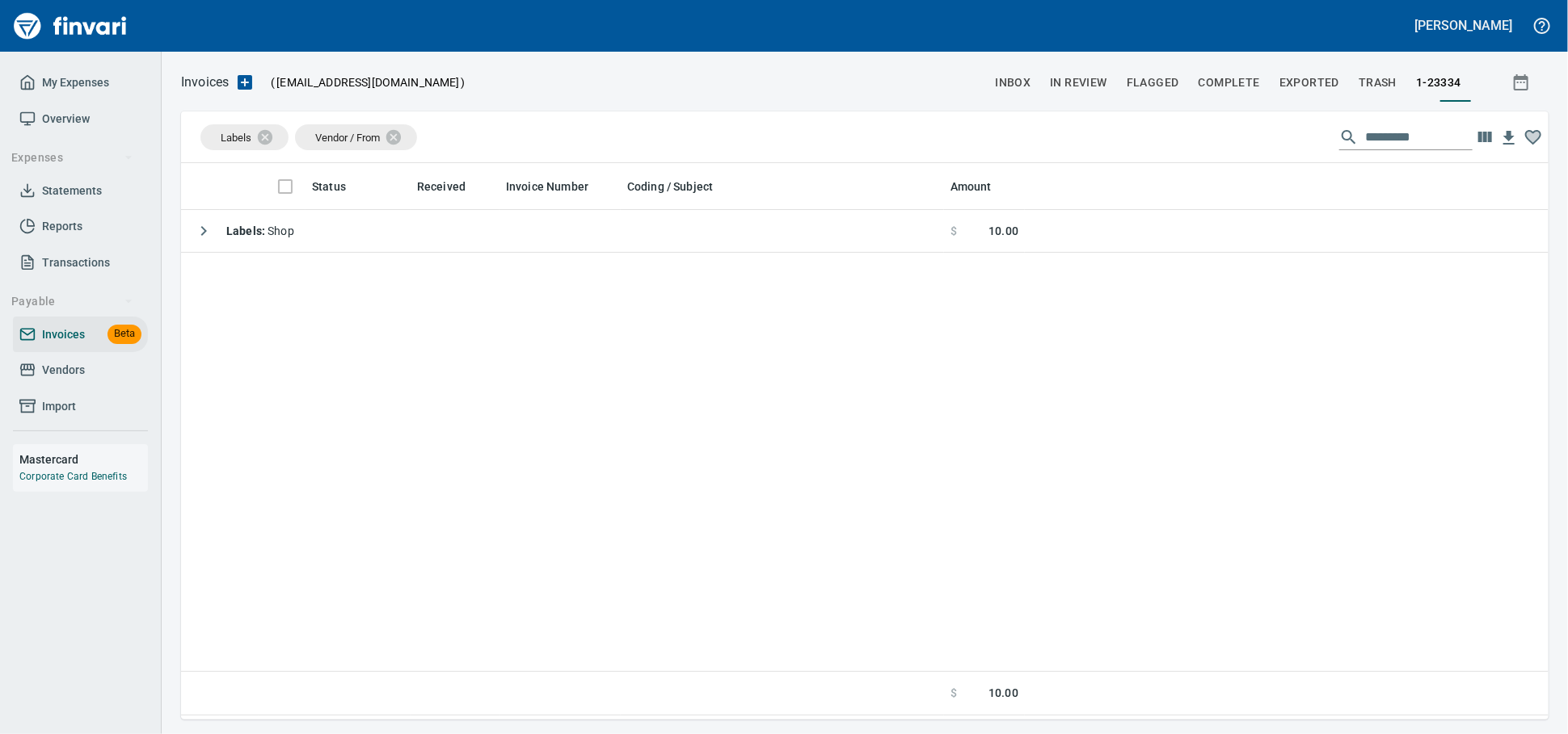
scroll to position [2, 2]
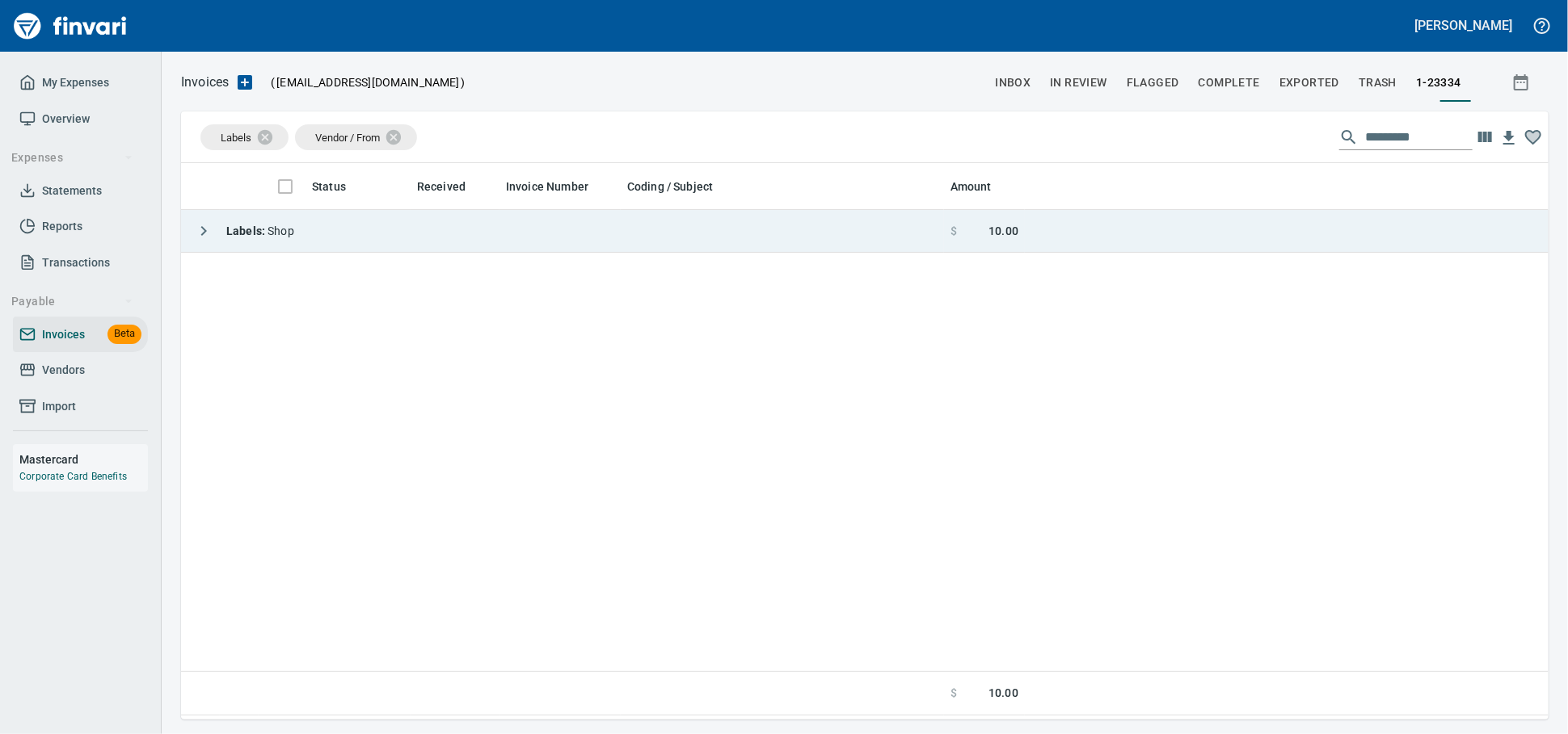
click at [446, 229] on td "Labels : Shop" at bounding box center [563, 231] width 763 height 43
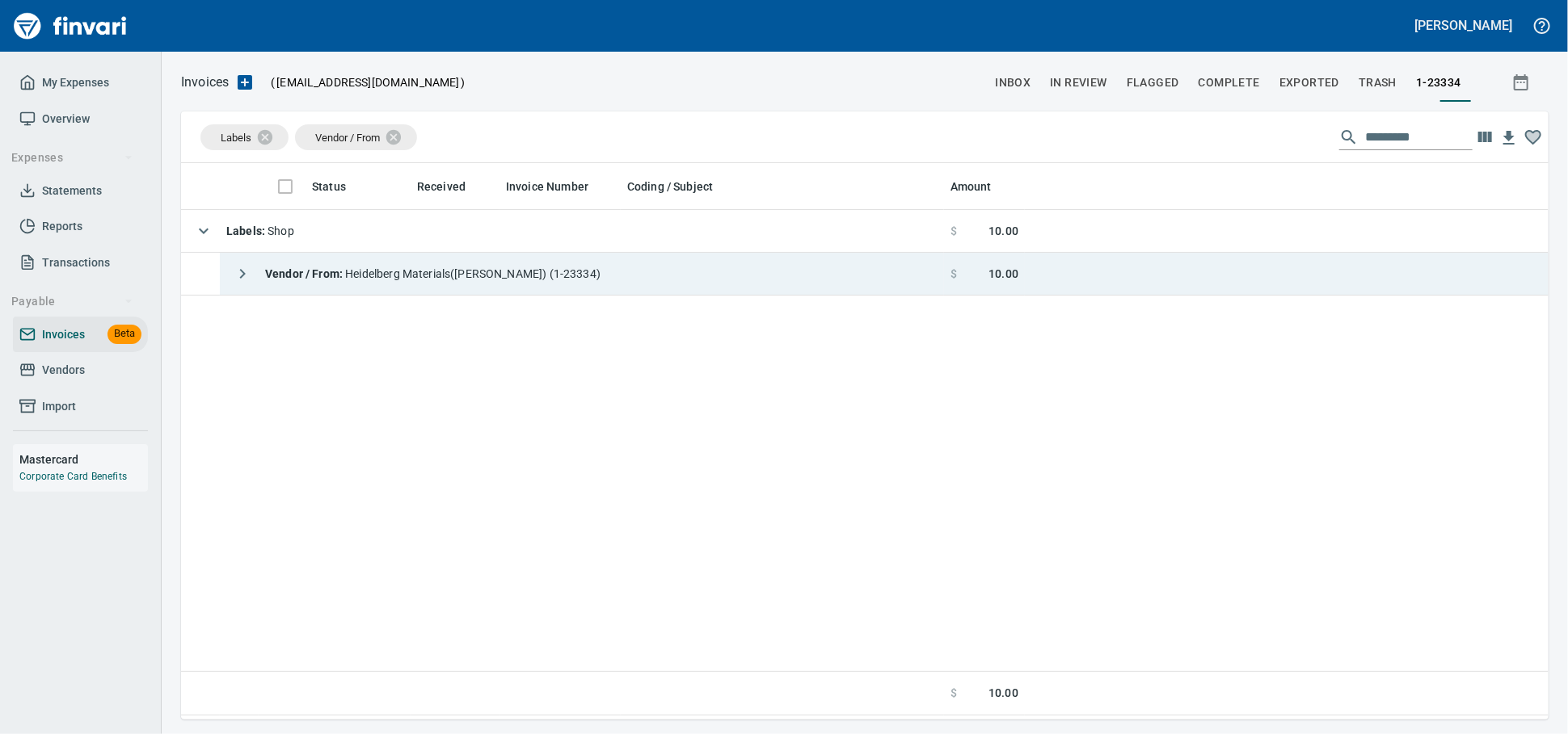
click at [441, 281] on span "Vendor / From : Heidelberg Materials([PERSON_NAME]) (1-23334)" at bounding box center [433, 273] width 335 height 12
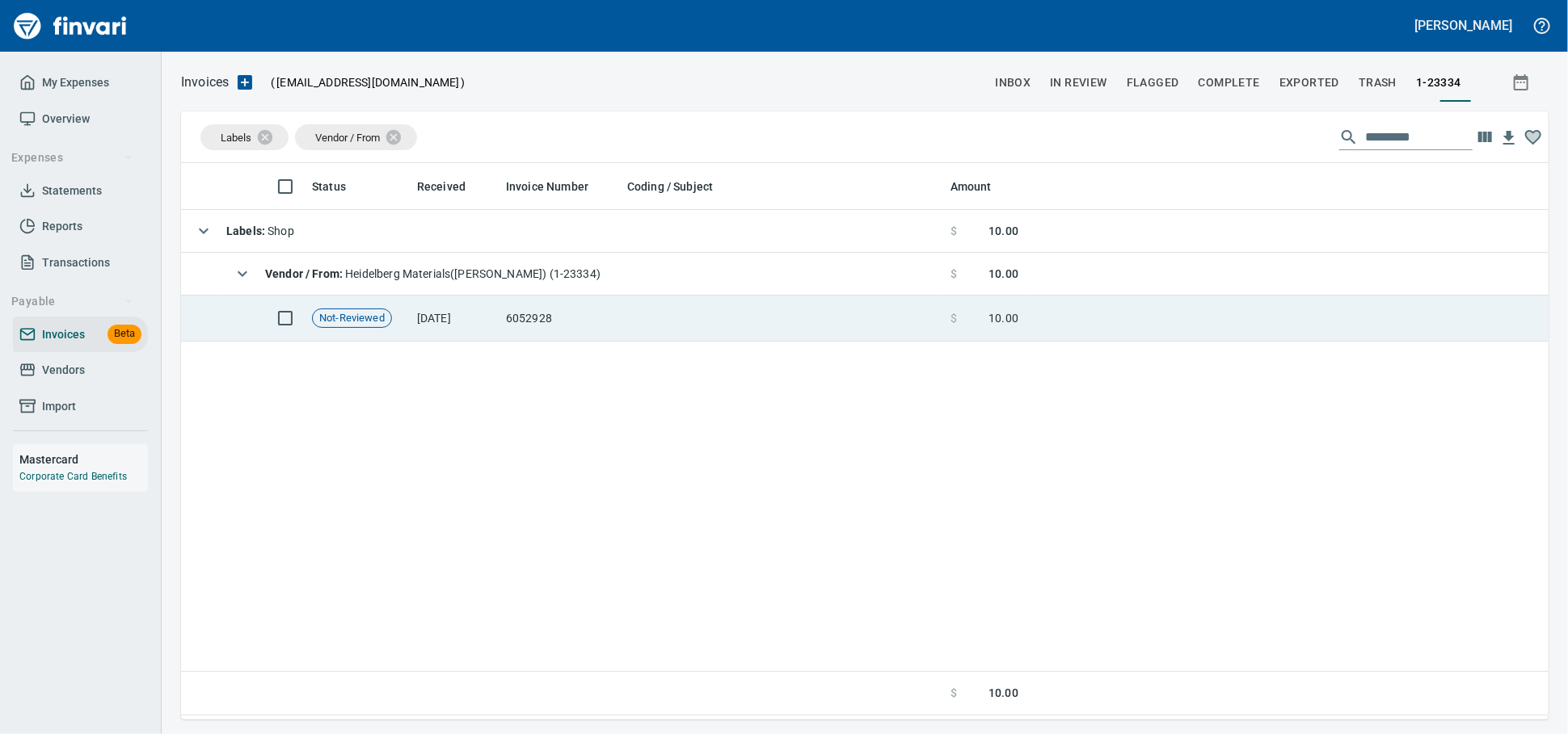
scroll to position [542, 1353]
click at [645, 319] on td at bounding box center [782, 319] width 323 height 46
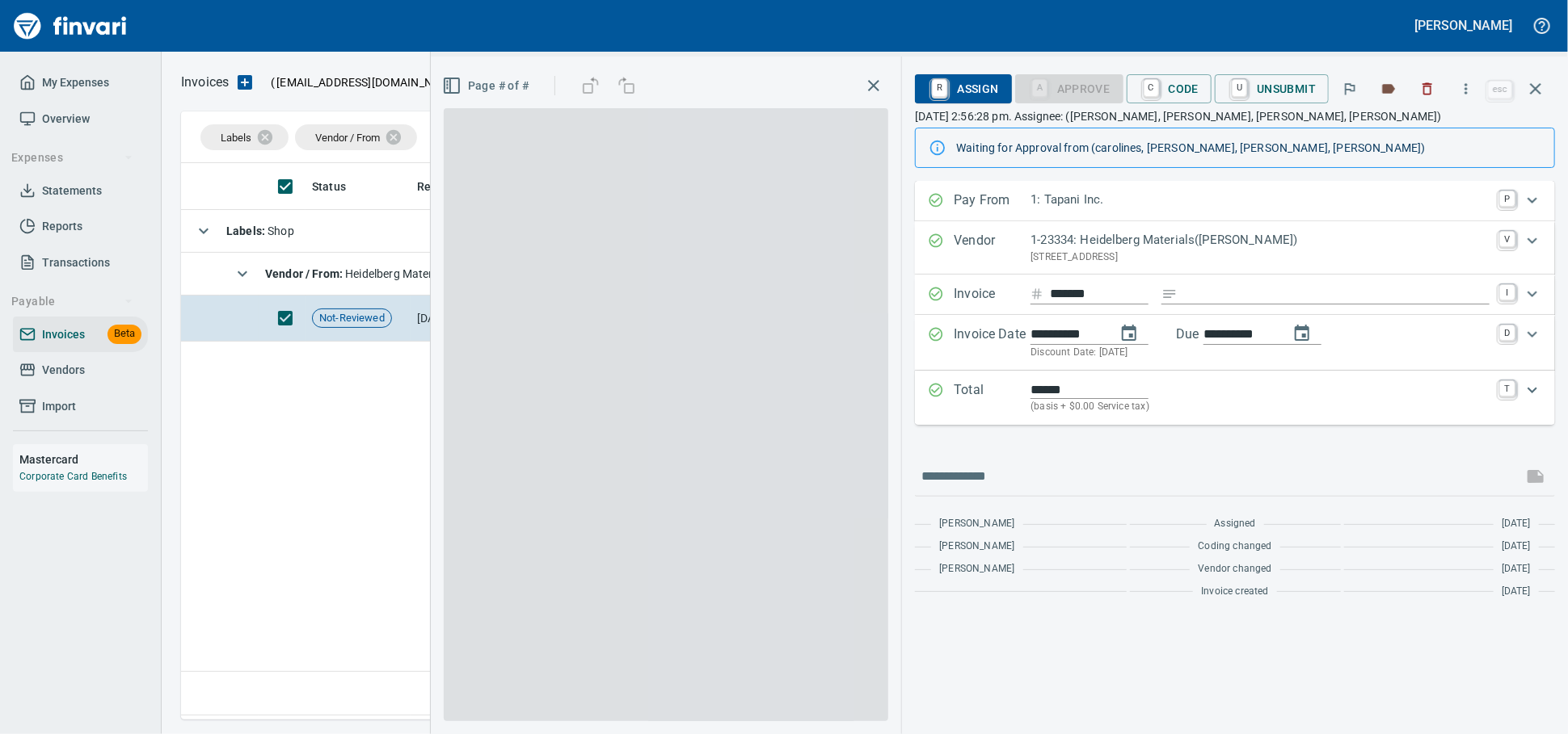
scroll to position [542, 1352]
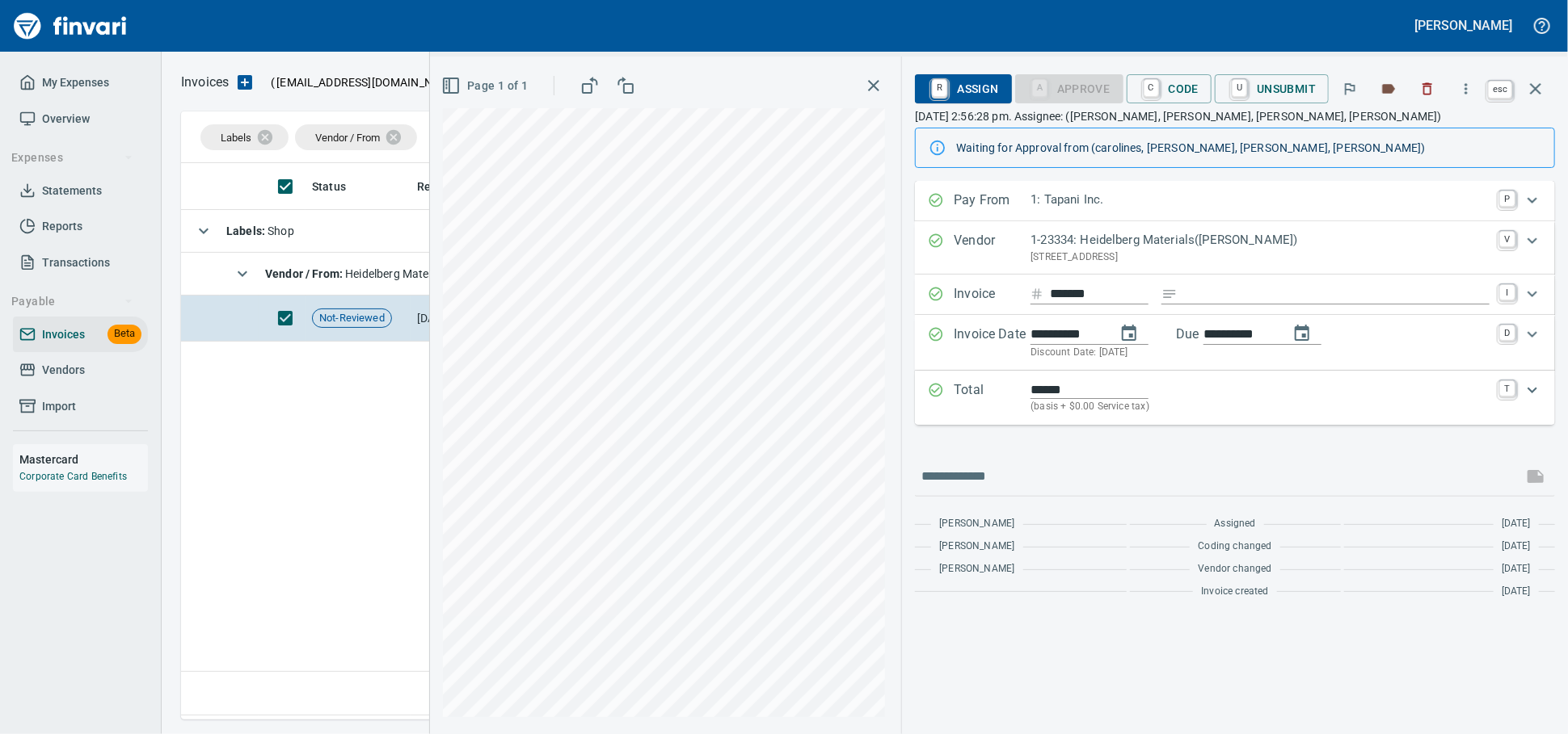
click at [1543, 107] on button "button" at bounding box center [1535, 89] width 38 height 38
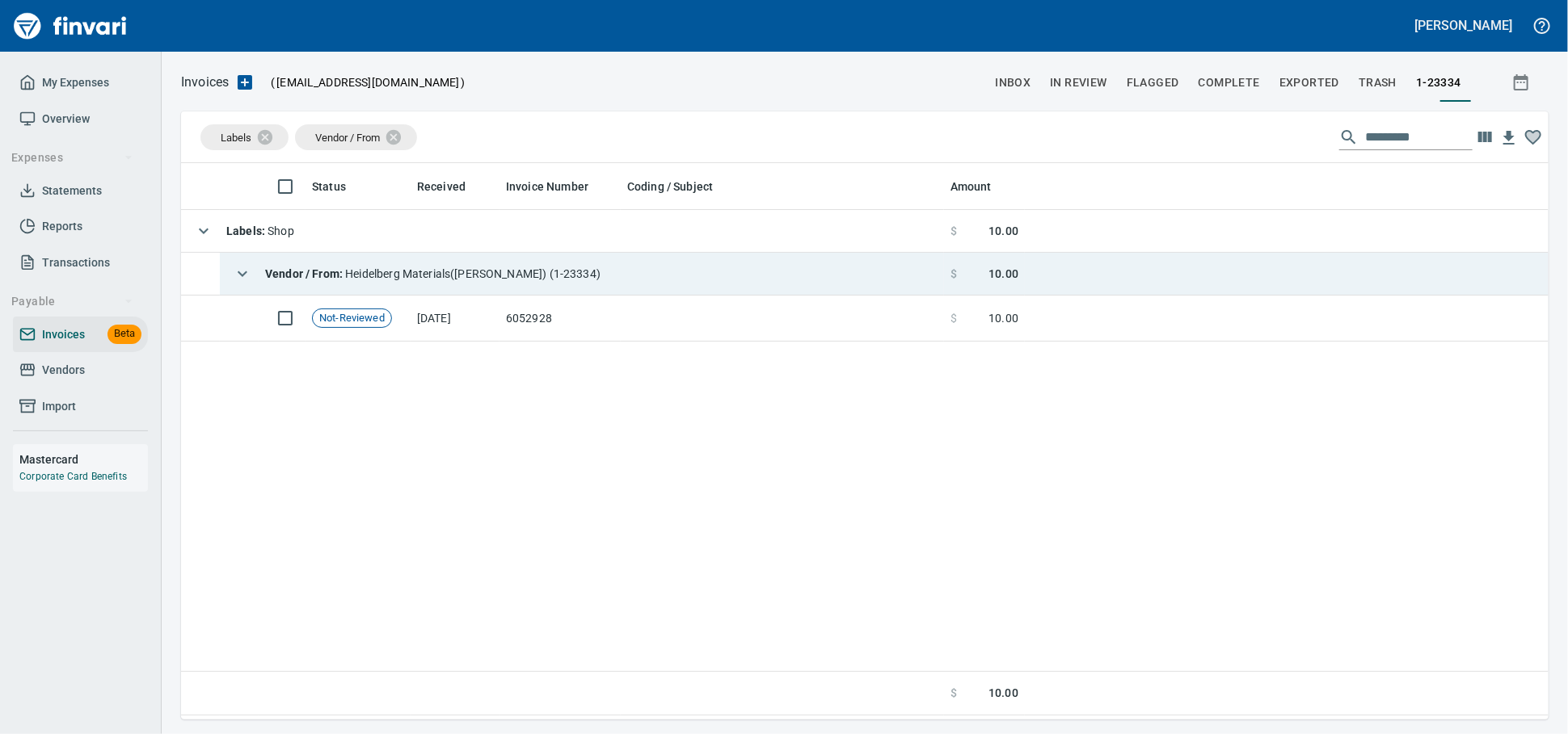
scroll to position [542, 1353]
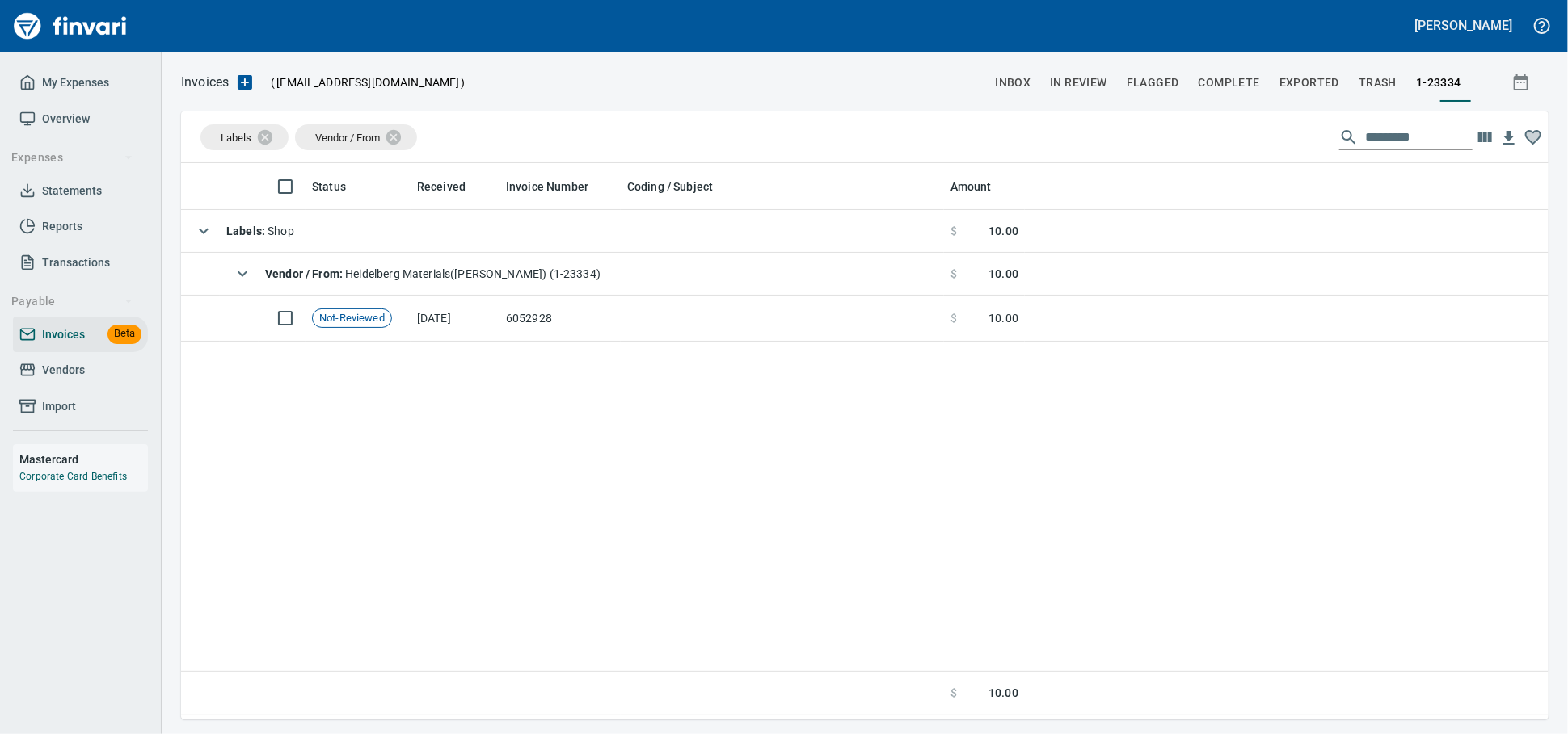
click at [68, 380] on span "Vendors" at bounding box center [63, 370] width 43 height 20
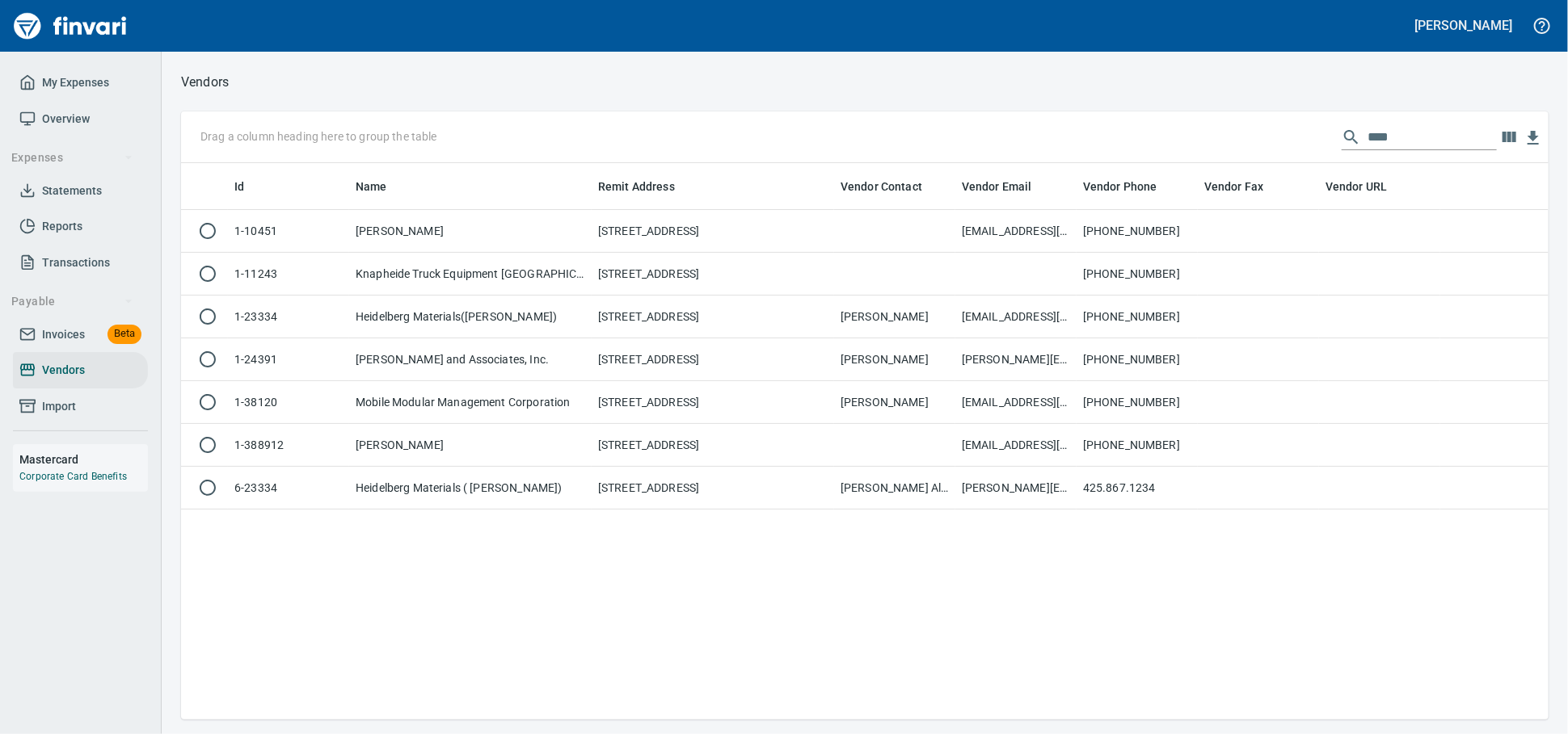
scroll to position [542, 1353]
drag, startPoint x: 1396, startPoint y: 142, endPoint x: 1080, endPoint y: 130, distance: 316.2
click at [1092, 134] on div "Drag a column heading here to group the table ****" at bounding box center [865, 137] width 1368 height 52
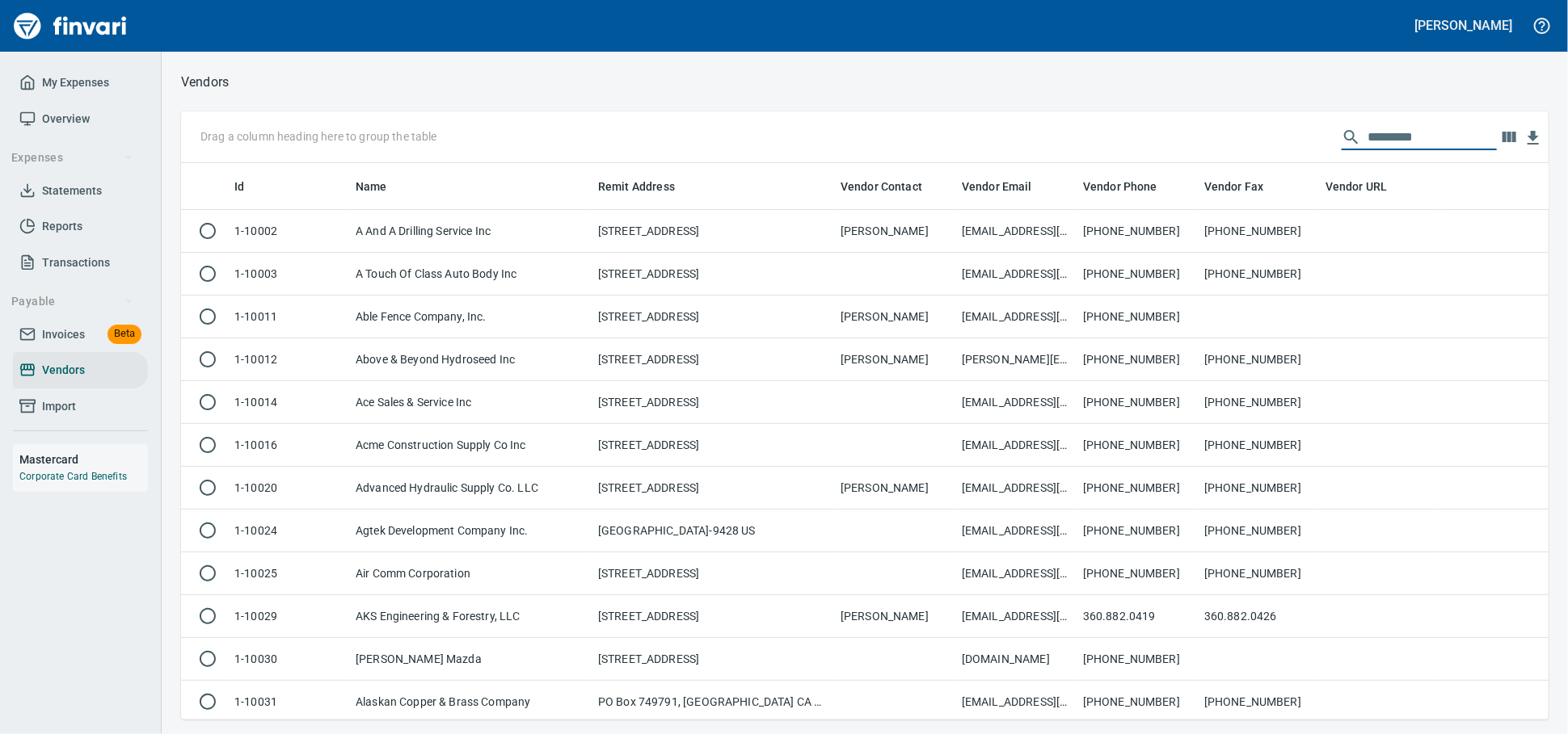
scroll to position [542, 1339]
